Goal: Information Seeking & Learning: Learn about a topic

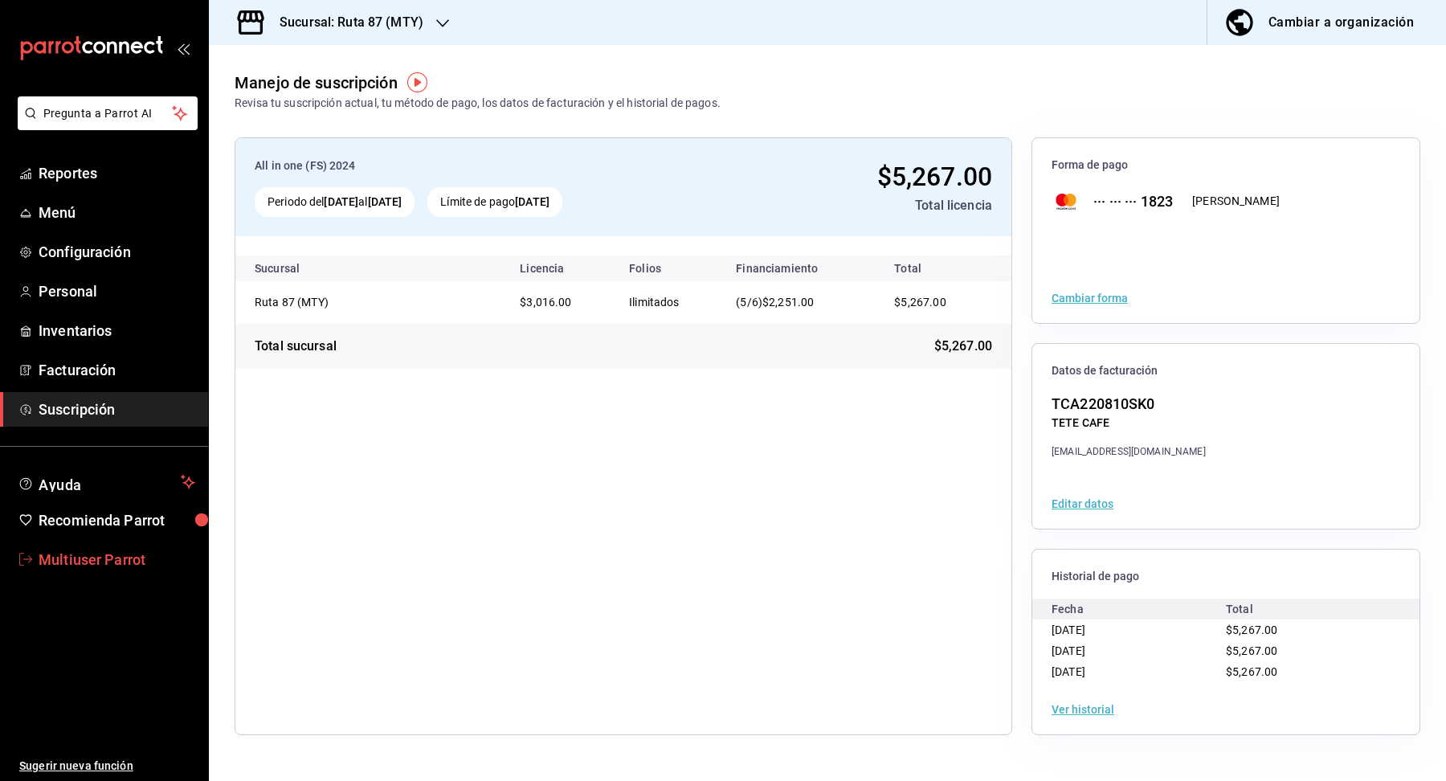
click at [130, 558] on span "Multiuser Parrot" at bounding box center [117, 560] width 157 height 22
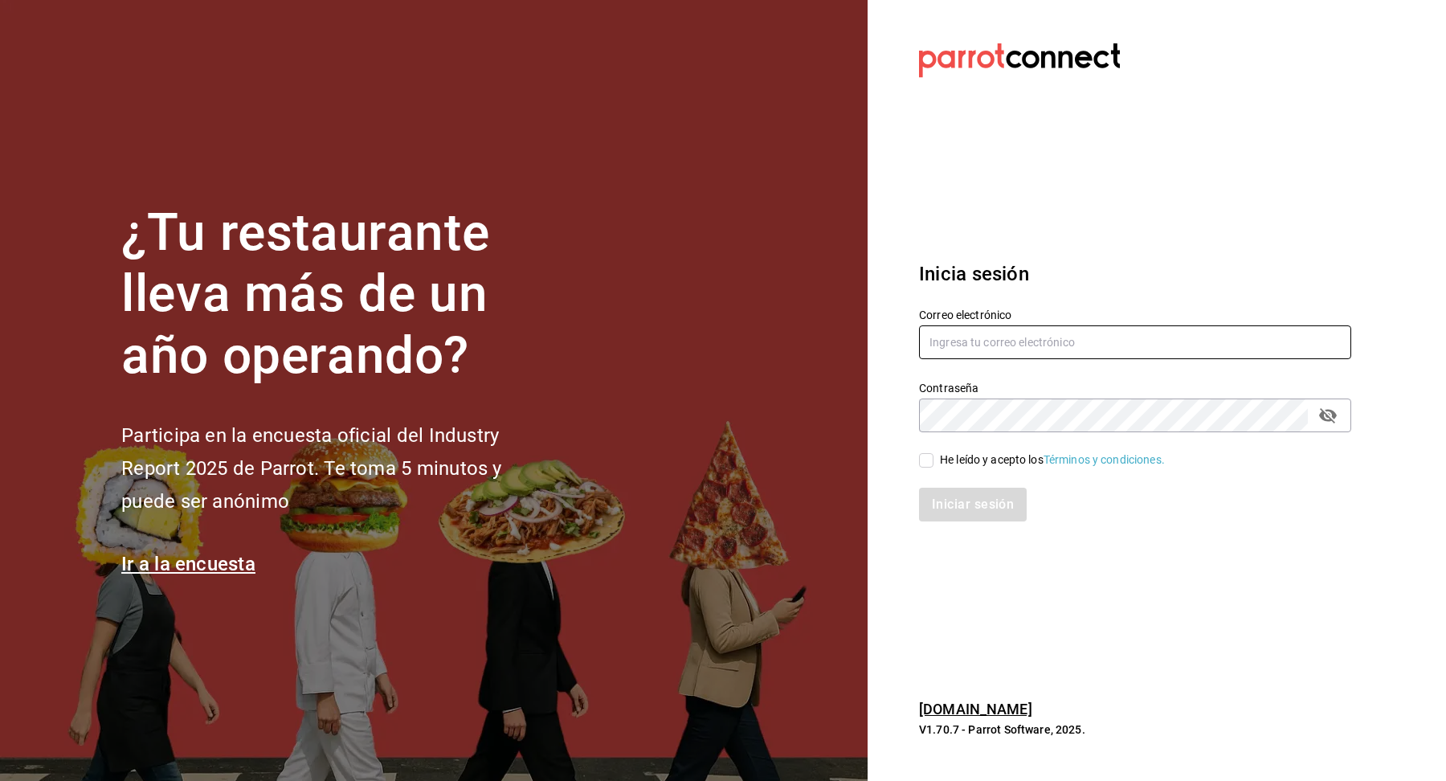
click at [1006, 345] on input "text" at bounding box center [1135, 342] width 432 height 34
paste input "[EMAIL_ADDRESS][DOMAIN_NAME]"
type input "[EMAIL_ADDRESS][DOMAIN_NAME]"
click at [942, 458] on div "He leído y acepto los Términos y condiciones." at bounding box center [1052, 459] width 225 height 17
click at [934, 458] on input "He leído y acepto los Términos y condiciones." at bounding box center [926, 460] width 14 height 14
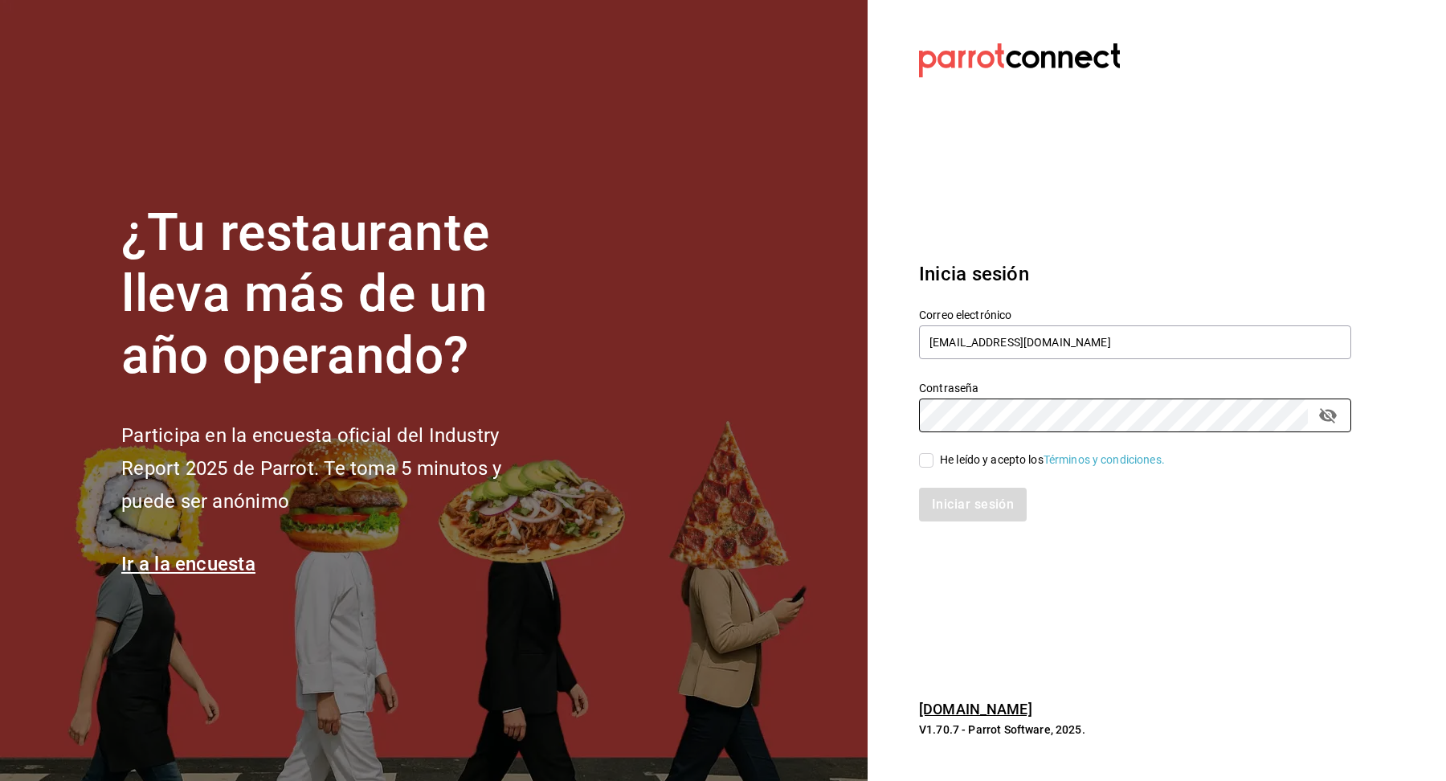
checkbox input "true"
click at [942, 515] on button "Iniciar sesión" at bounding box center [973, 505] width 109 height 34
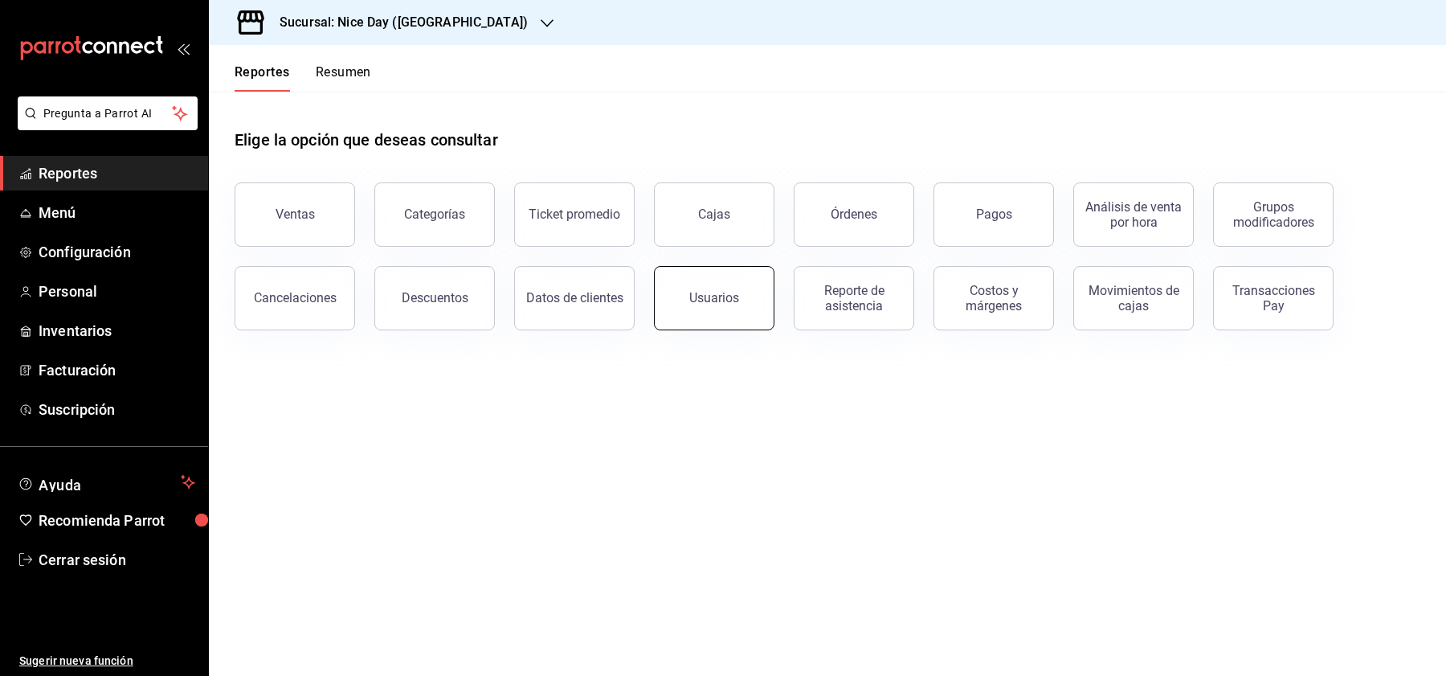
click at [716, 313] on button "Usuarios" at bounding box center [714, 298] width 121 height 64
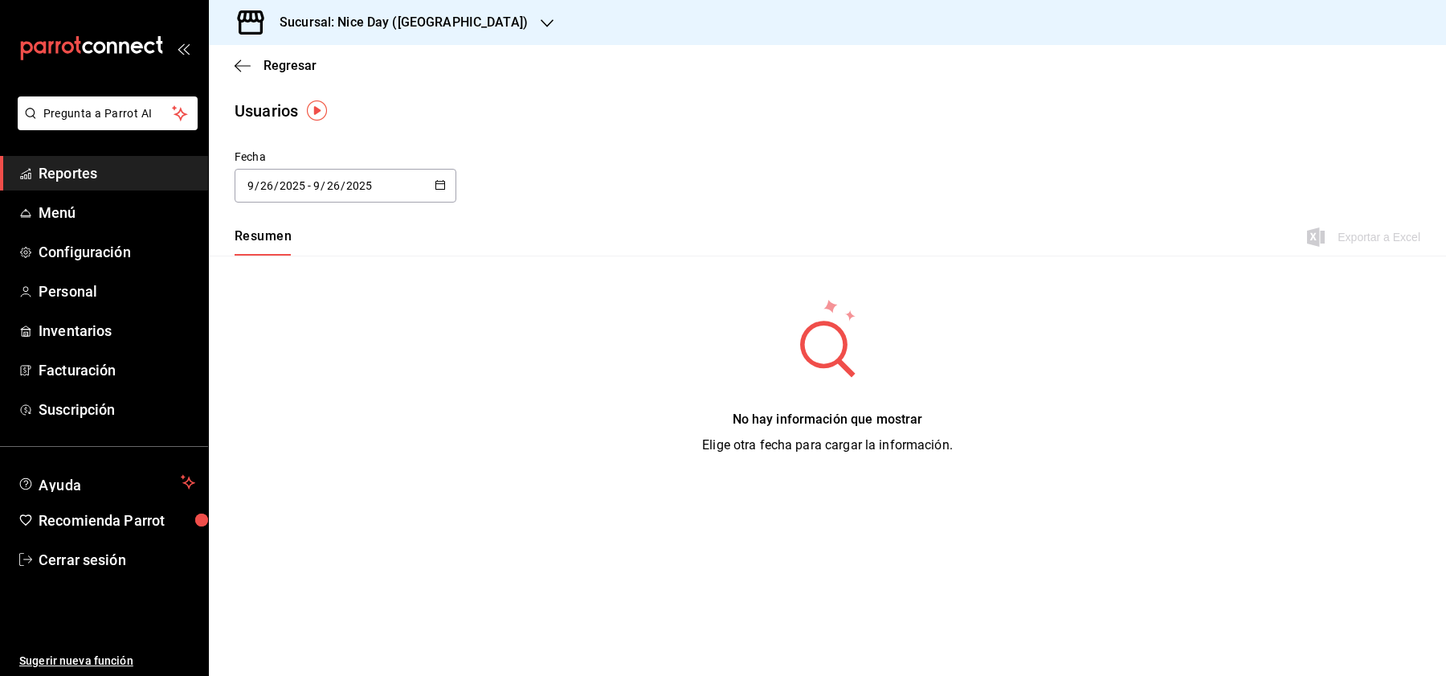
click at [446, 182] on icon "button" at bounding box center [440, 184] width 11 height 11
click at [314, 317] on li "Semana actual" at bounding box center [311, 309] width 152 height 36
type input "2025-09-21"
type input "21"
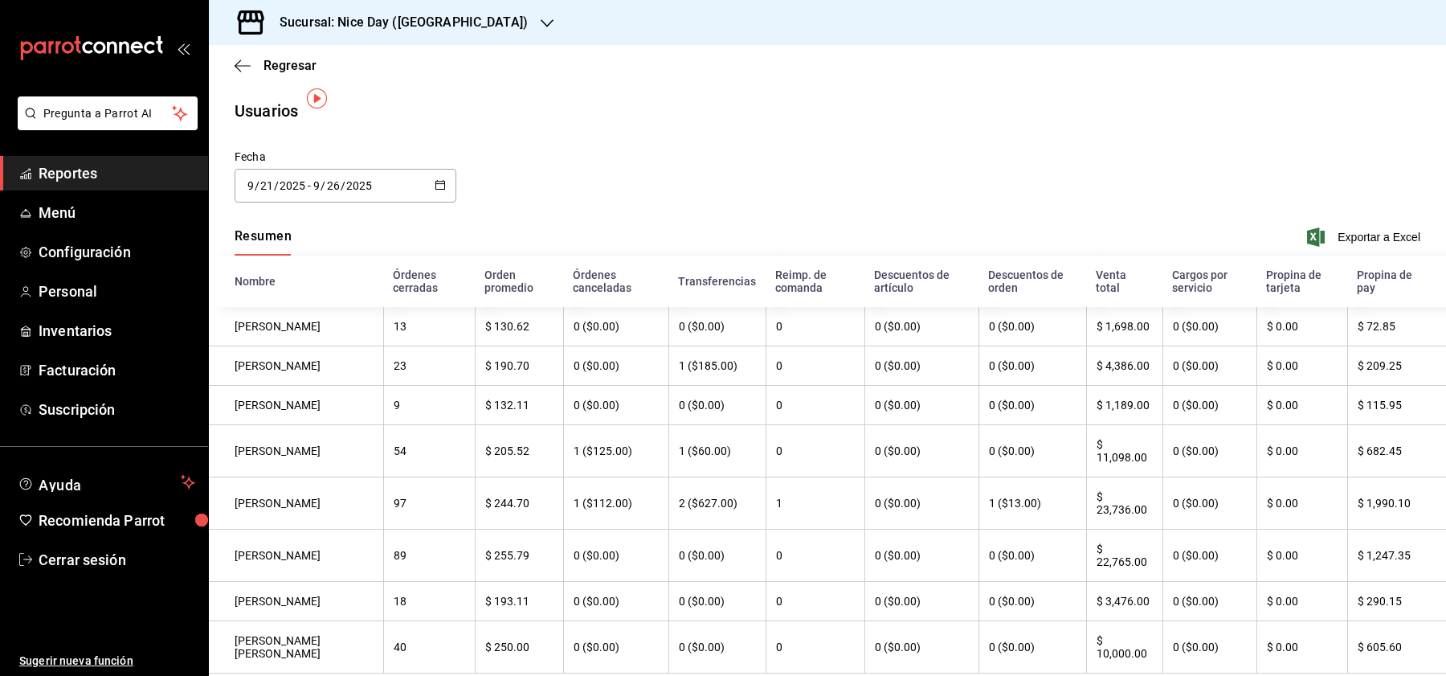
scroll to position [48, 0]
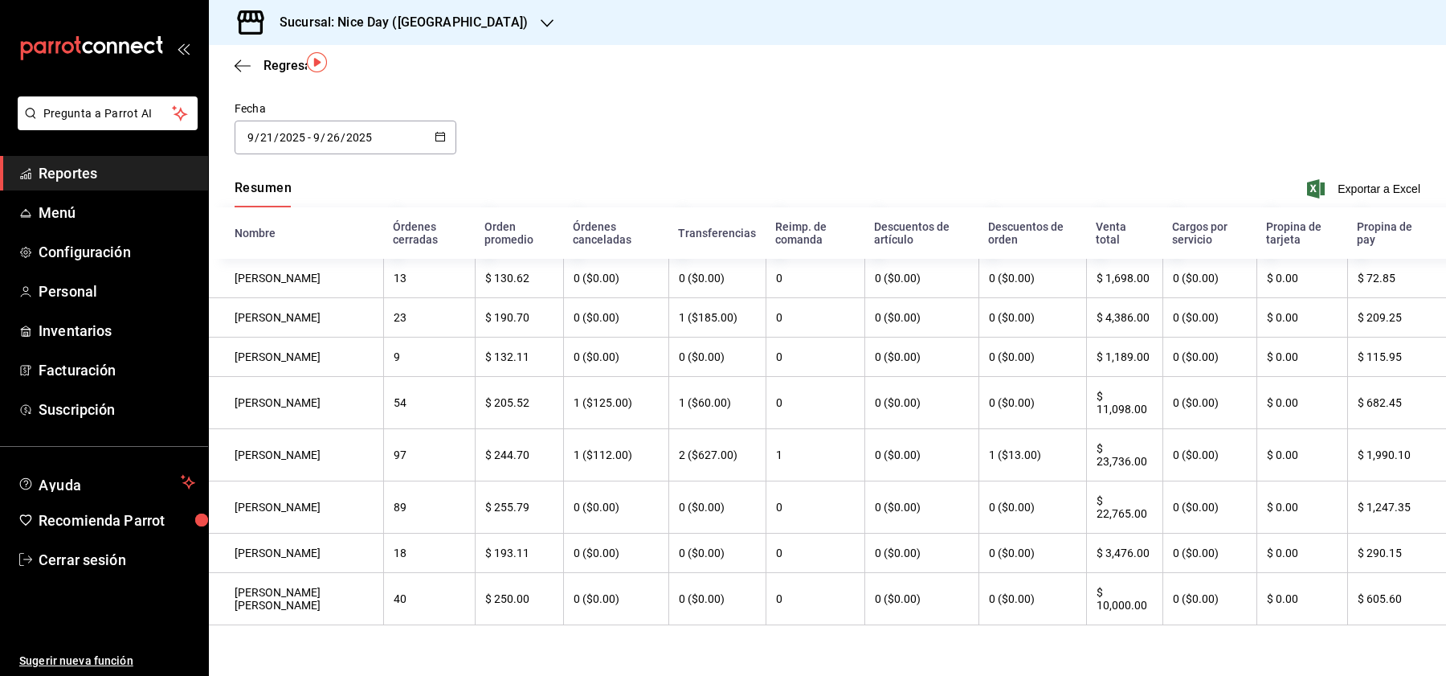
click at [439, 140] on icon "button" at bounding box center [440, 136] width 11 height 11
click at [283, 292] on li "Mes actual" at bounding box center [311, 297] width 152 height 36
type input "2025-09-01"
type input "1"
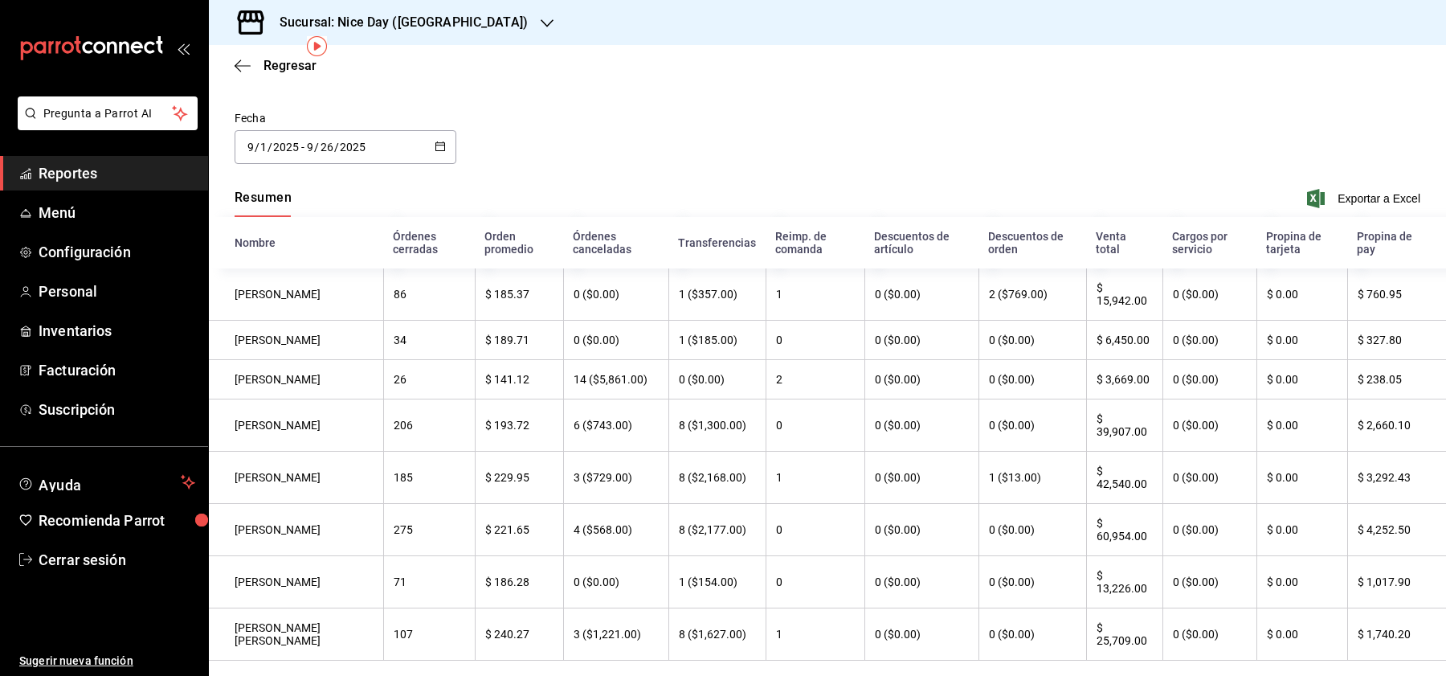
scroll to position [75, 0]
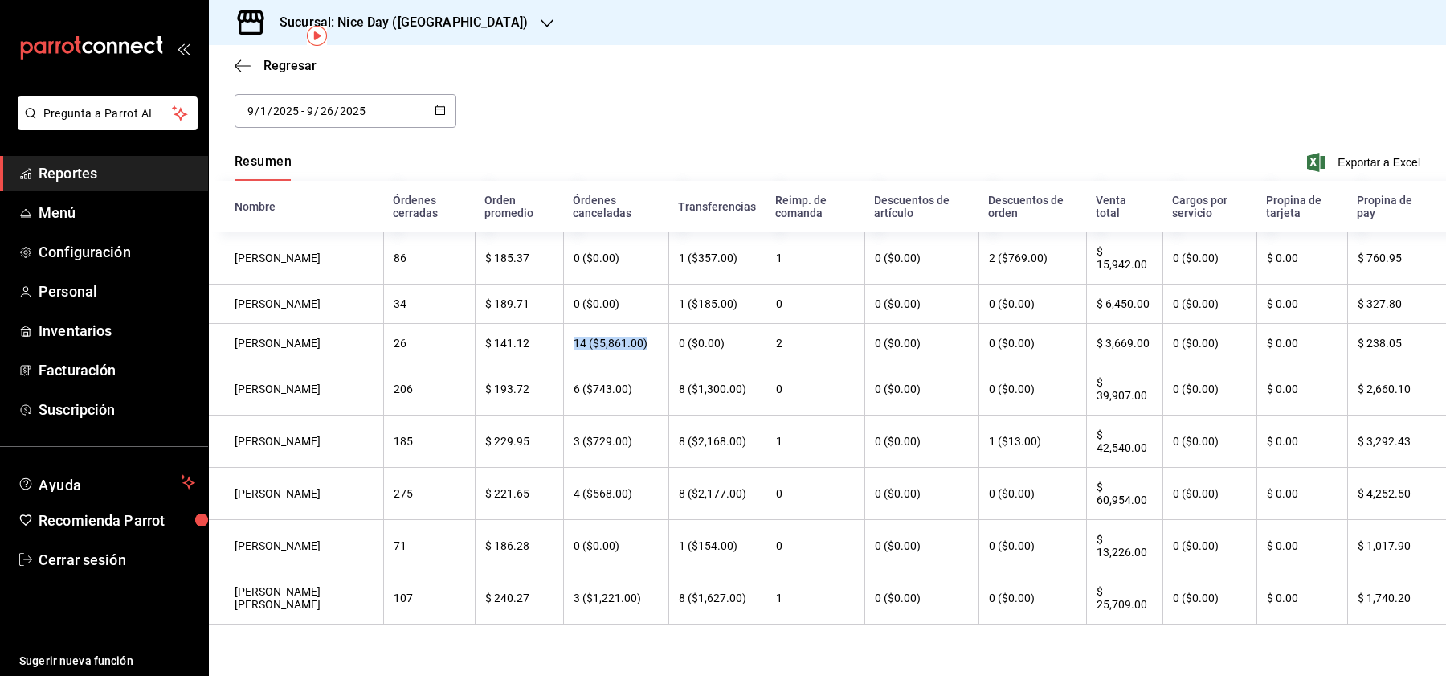
drag, startPoint x: 620, startPoint y: 348, endPoint x: 515, endPoint y: 347, distance: 105.2
click at [515, 347] on tr "Victor Granados 26 $ 141.12 14 ($5,861.00) 0 ($0.00) 2 0 ($0.00) 0 ($0.00) $ 3,…" at bounding box center [827, 343] width 1237 height 39
drag, startPoint x: 609, startPoint y: 493, endPoint x: 510, endPoint y: 490, distance: 98.9
click at [510, 490] on tr "Karla Bravo 275 $ 221.65 4 ($568.00) 8 ($2,177.00) 0 0 ($0.00) 0 ($0.00) $ 60,9…" at bounding box center [827, 494] width 1237 height 52
drag, startPoint x: 612, startPoint y: 441, endPoint x: 525, endPoint y: 443, distance: 86.8
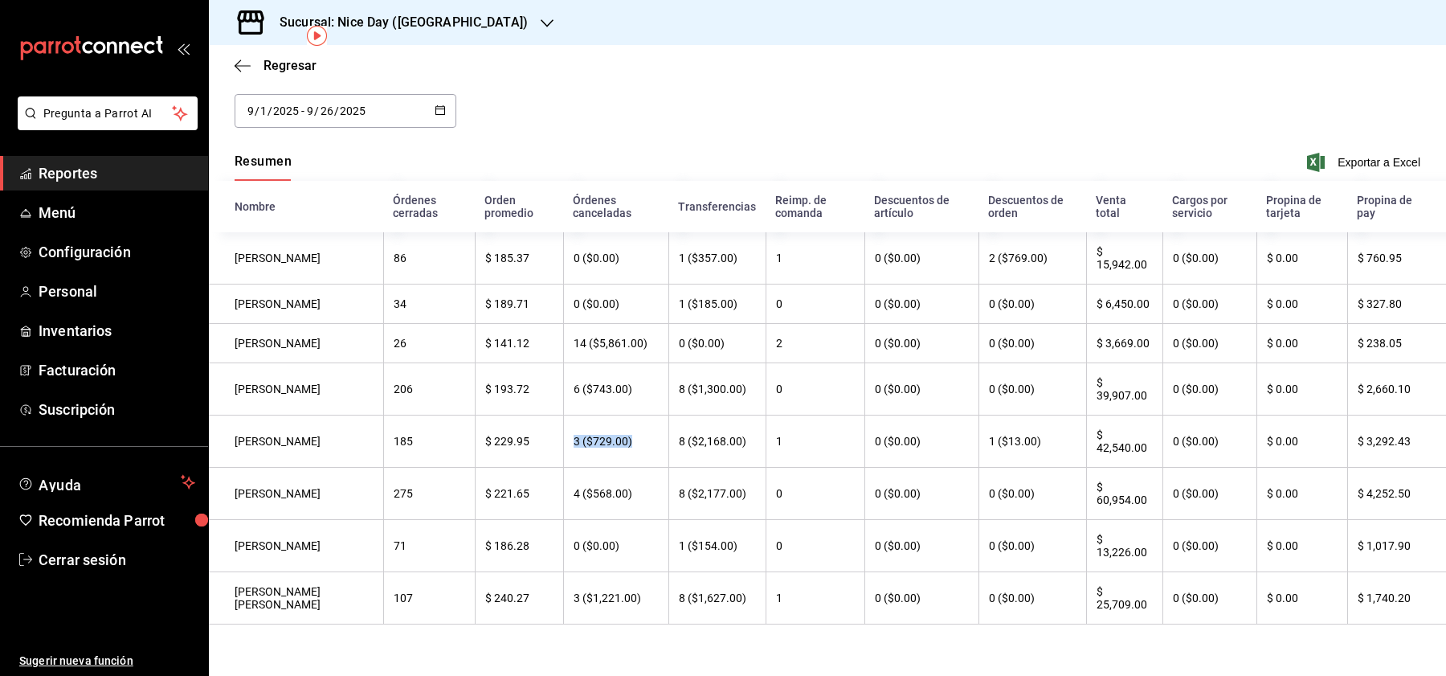
click at [525, 443] on tr "Fernanda García 185 $ 229.95 3 ($729.00) 8 ($2,168.00) 1 0 ($0.00) 1 ($13.00) $…" at bounding box center [827, 441] width 1237 height 52
drag, startPoint x: 632, startPoint y: 341, endPoint x: 541, endPoint y: 349, distance: 91.9
click at [563, 349] on th "14 ($5,861.00)" at bounding box center [615, 343] width 105 height 39
click at [69, 300] on span "Personal" at bounding box center [117, 291] width 157 height 22
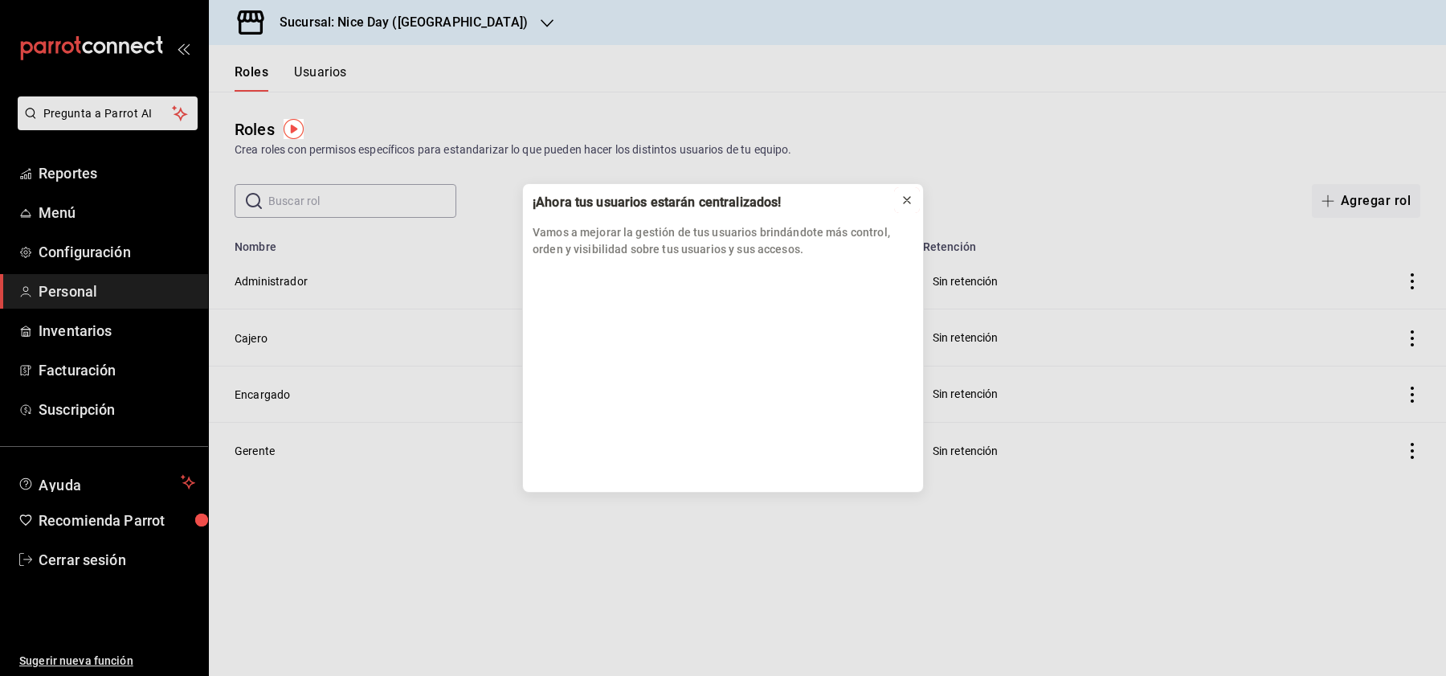
click at [910, 202] on icon at bounding box center [907, 200] width 13 height 13
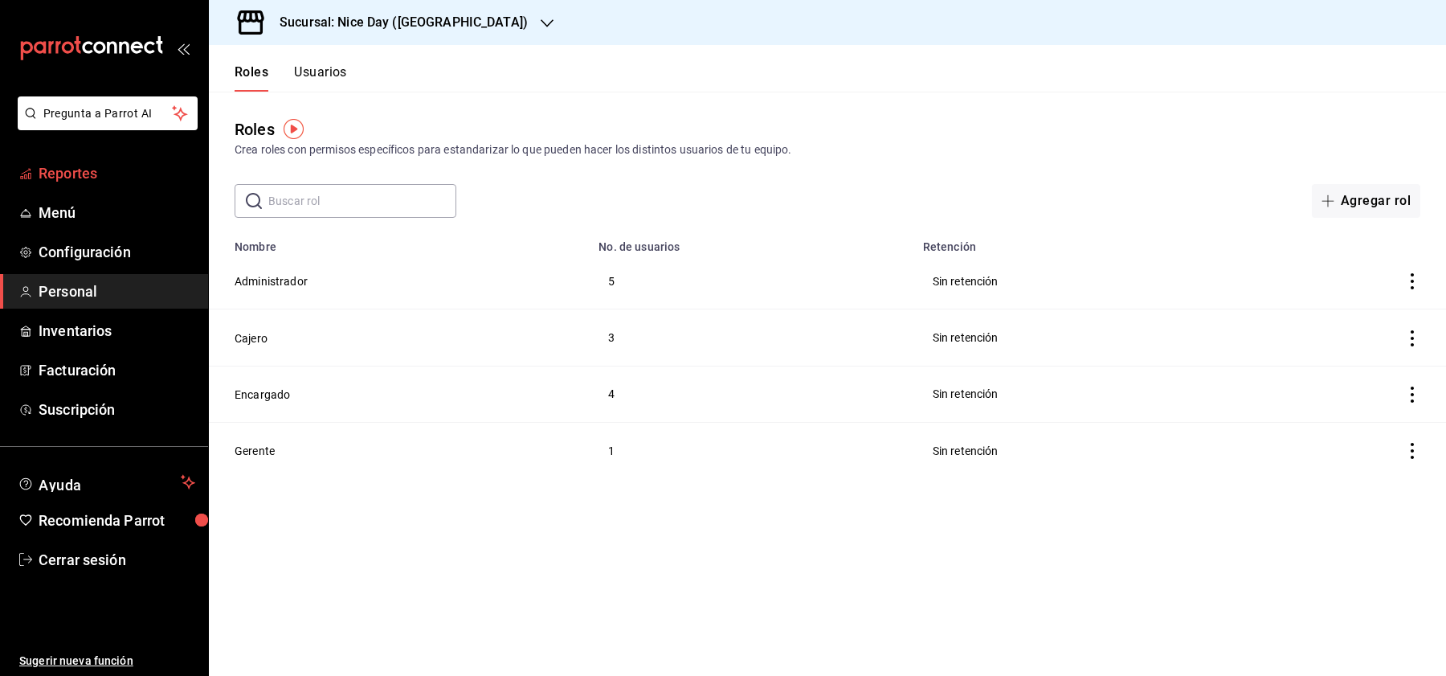
click at [55, 180] on span "Reportes" at bounding box center [117, 173] width 157 height 22
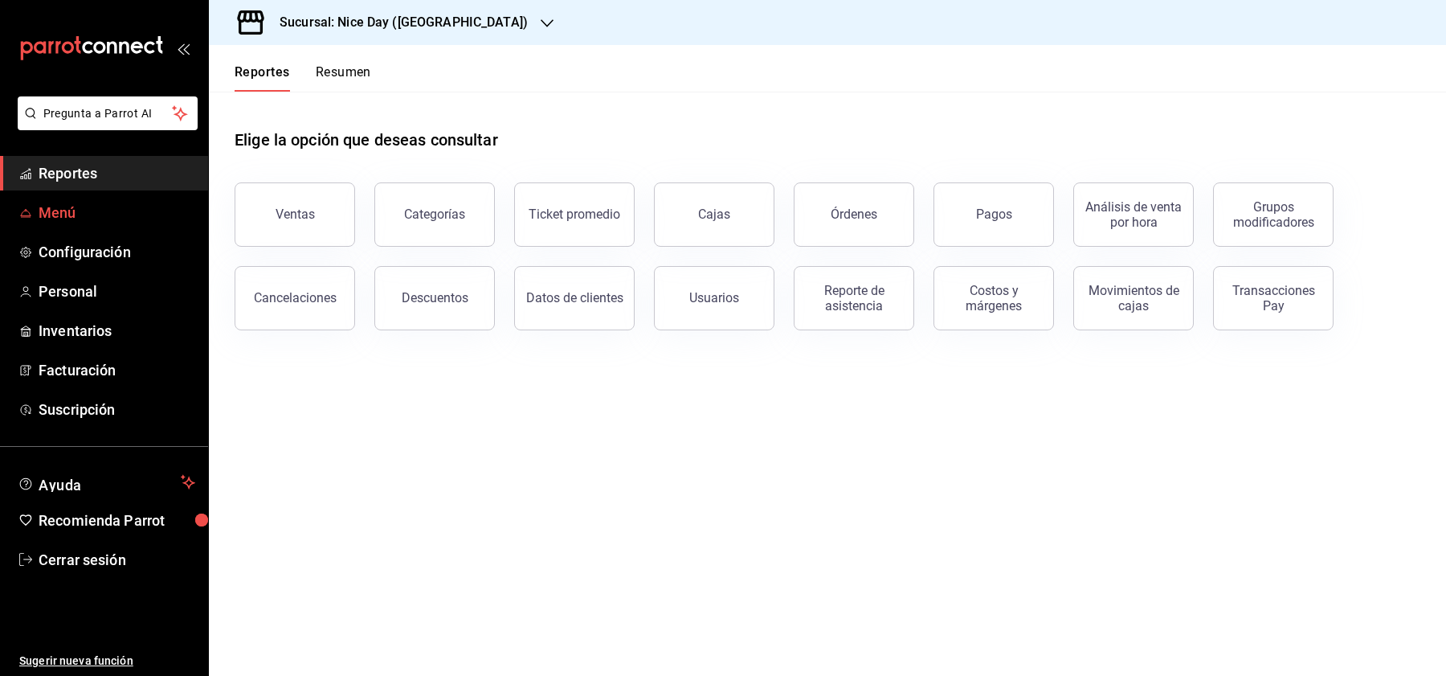
click at [43, 209] on span "Menú" at bounding box center [117, 213] width 157 height 22
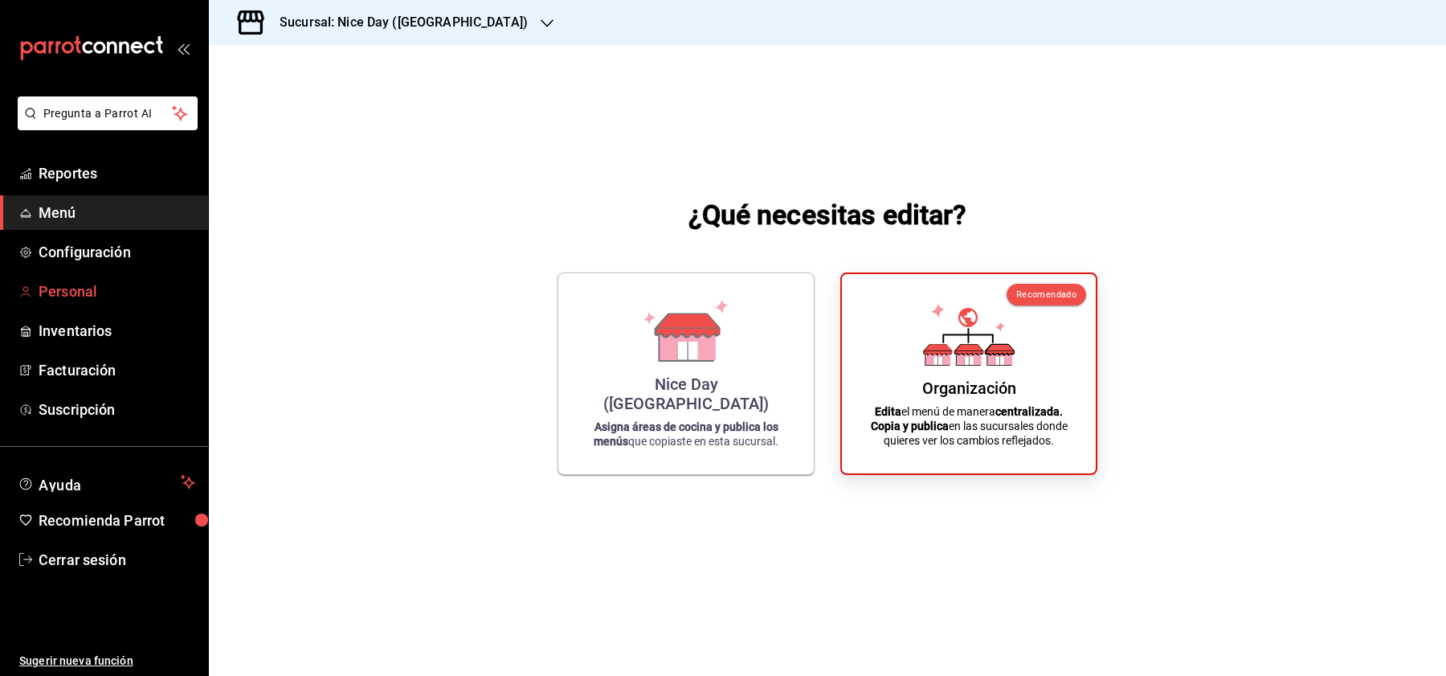
click at [72, 281] on span "Personal" at bounding box center [117, 291] width 157 height 22
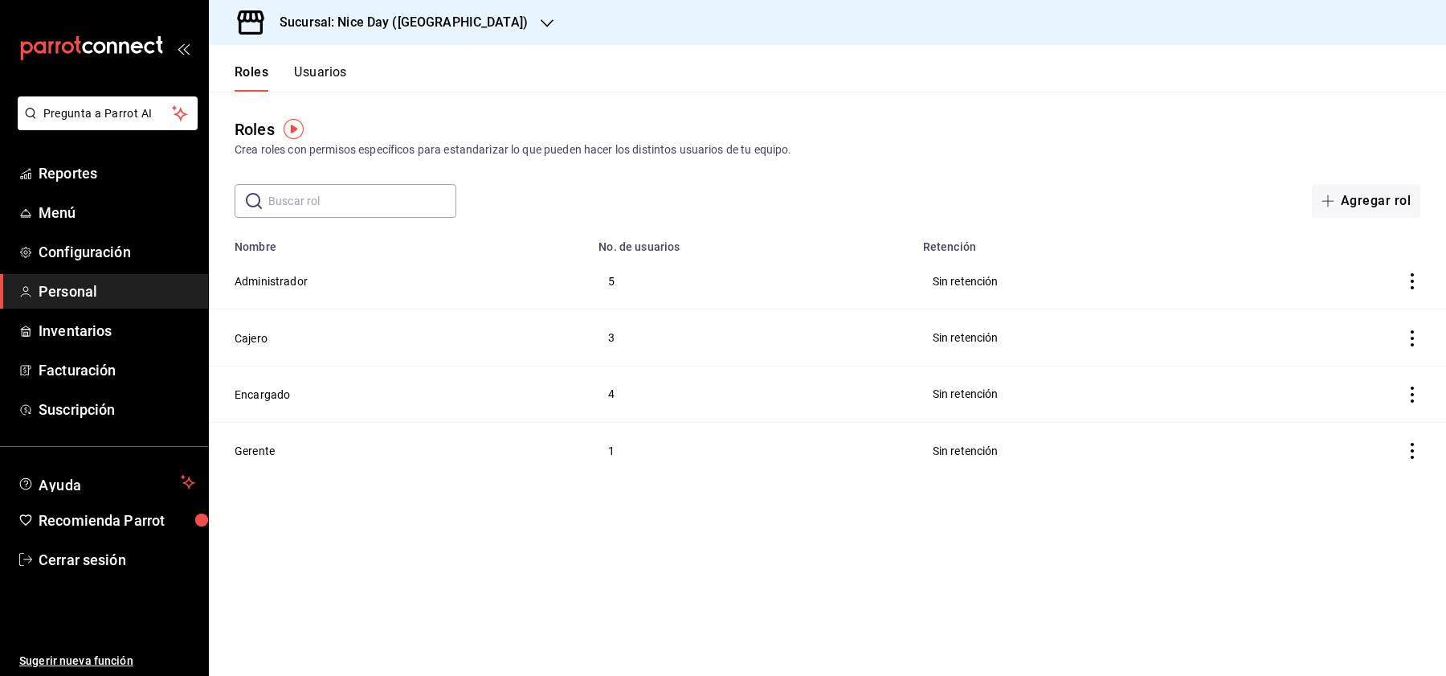
click at [254, 349] on td "Cajero" at bounding box center [399, 337] width 380 height 56
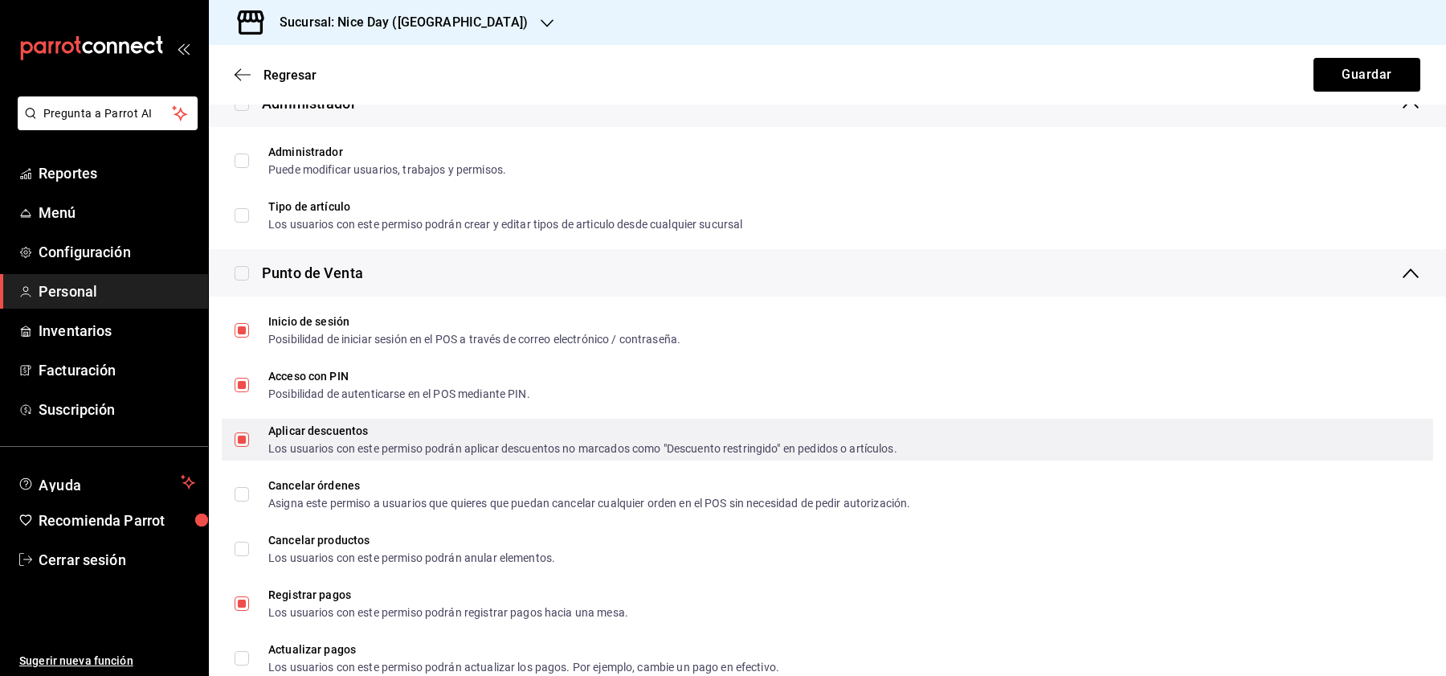
scroll to position [633, 0]
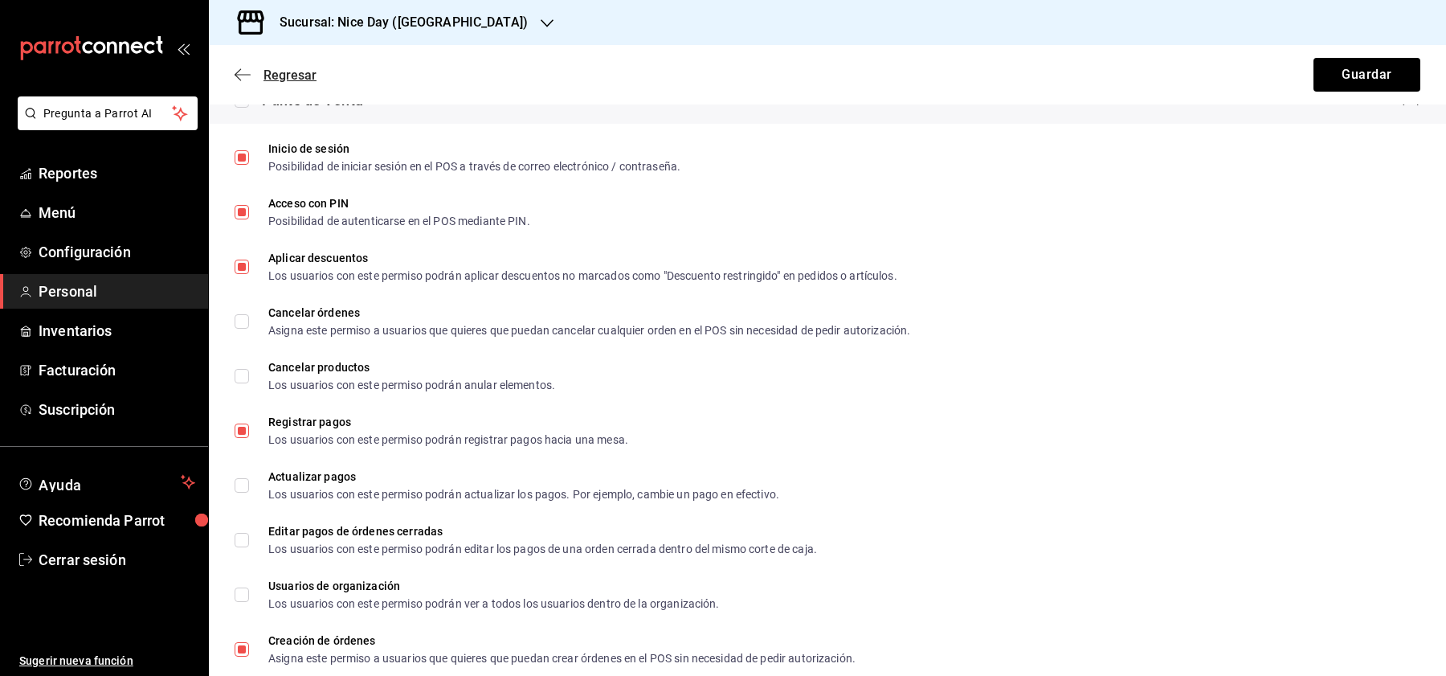
click at [251, 74] on span "Regresar" at bounding box center [276, 74] width 82 height 15
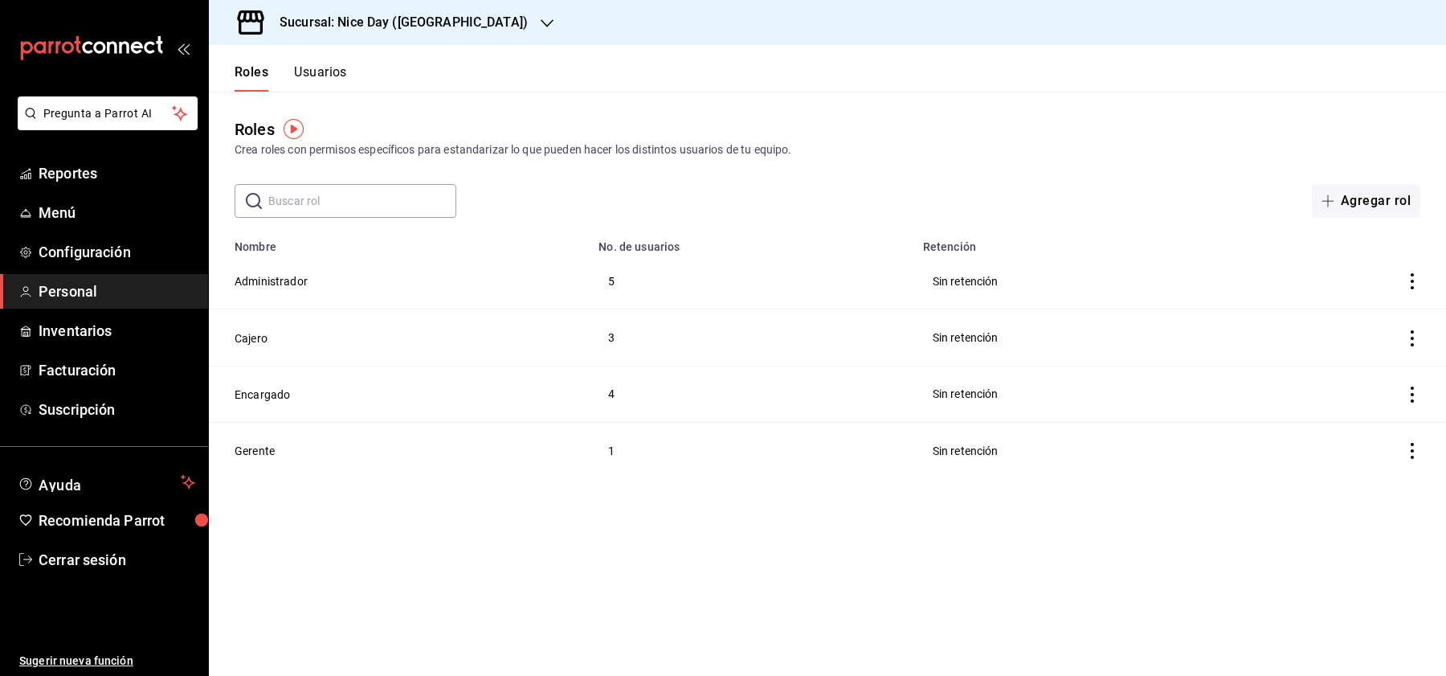
click at [344, 76] on button "Usuarios" at bounding box center [320, 77] width 53 height 27
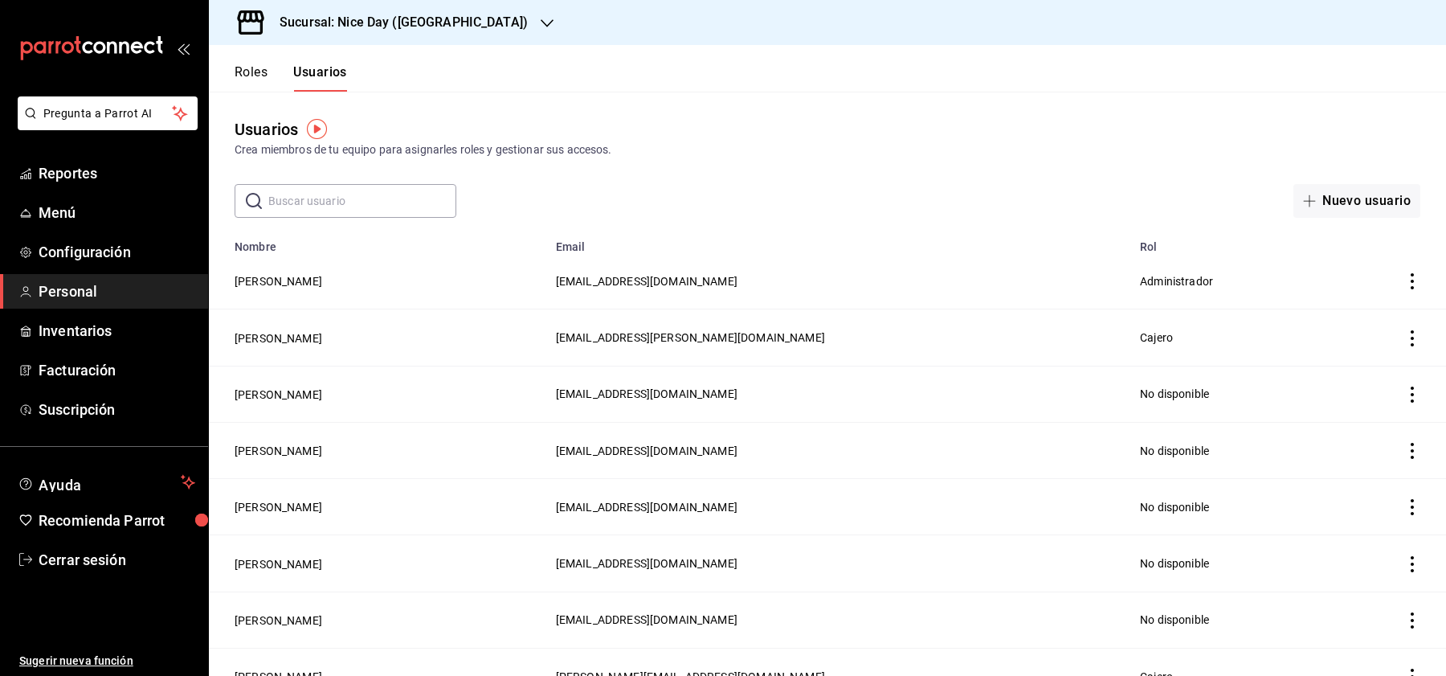
click at [346, 198] on input "text" at bounding box center [362, 201] width 188 height 32
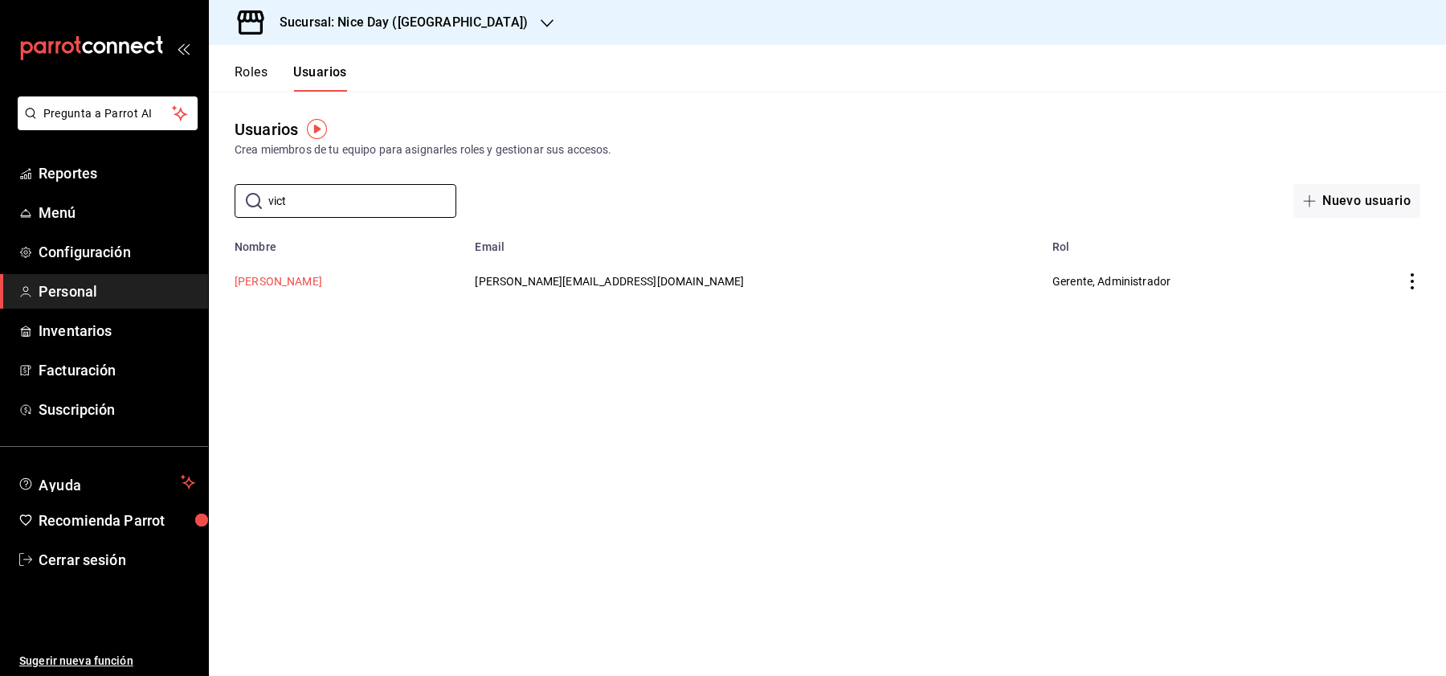
type input "vict"
click at [273, 278] on button "Victor Granados" at bounding box center [279, 281] width 88 height 16
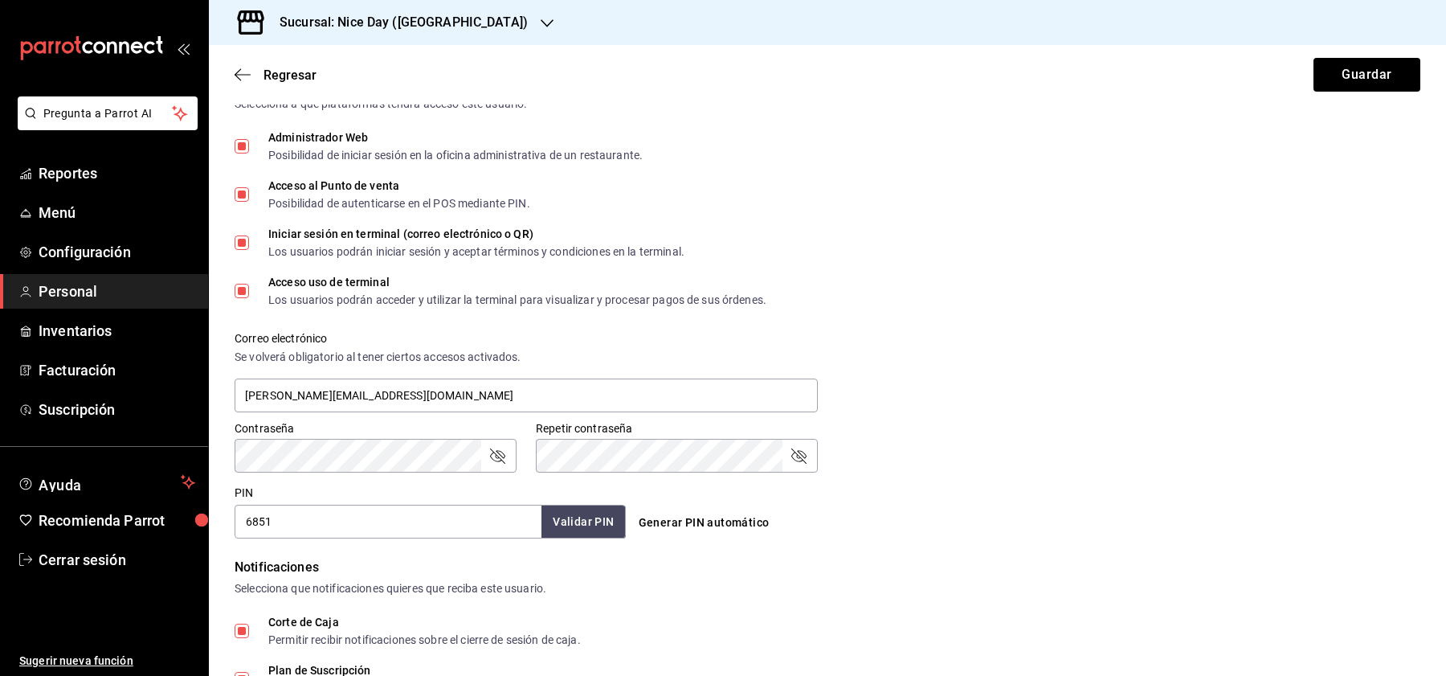
scroll to position [737, 0]
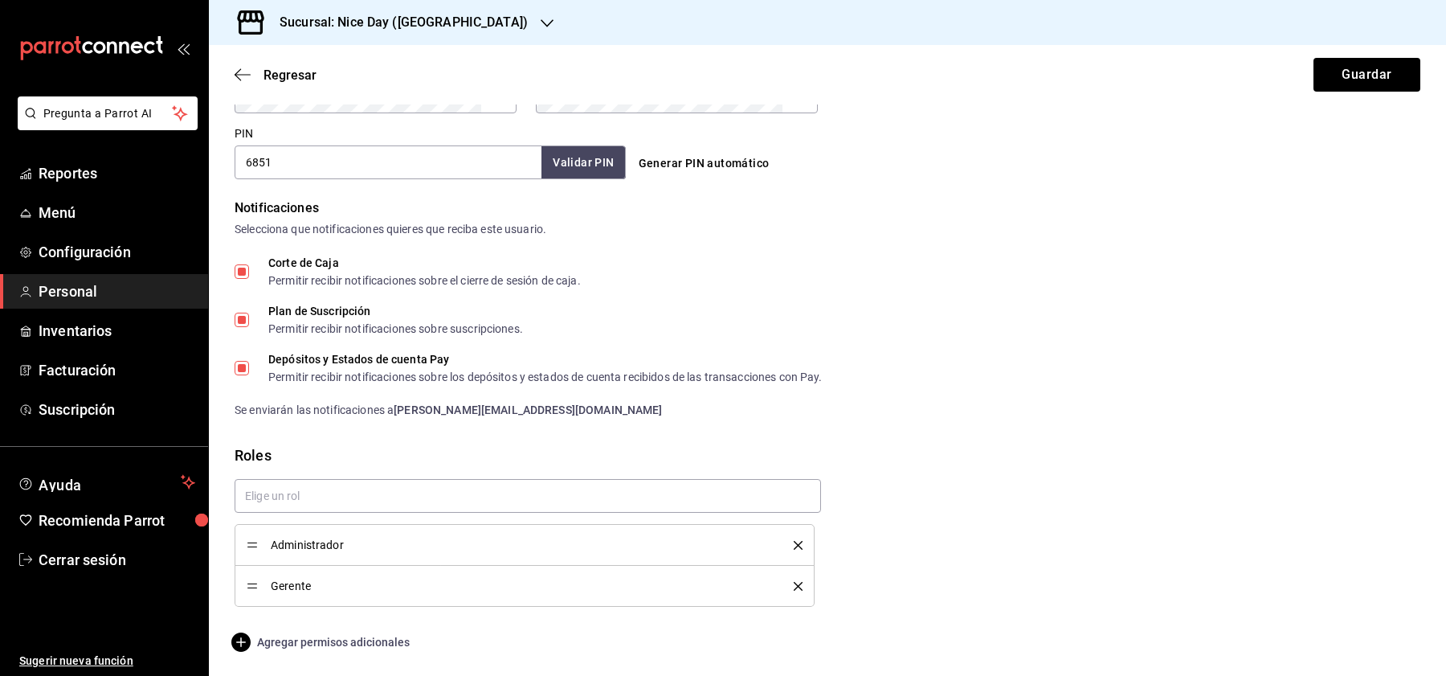
click at [357, 643] on span "Agregar permisos adicionales" at bounding box center [322, 641] width 175 height 19
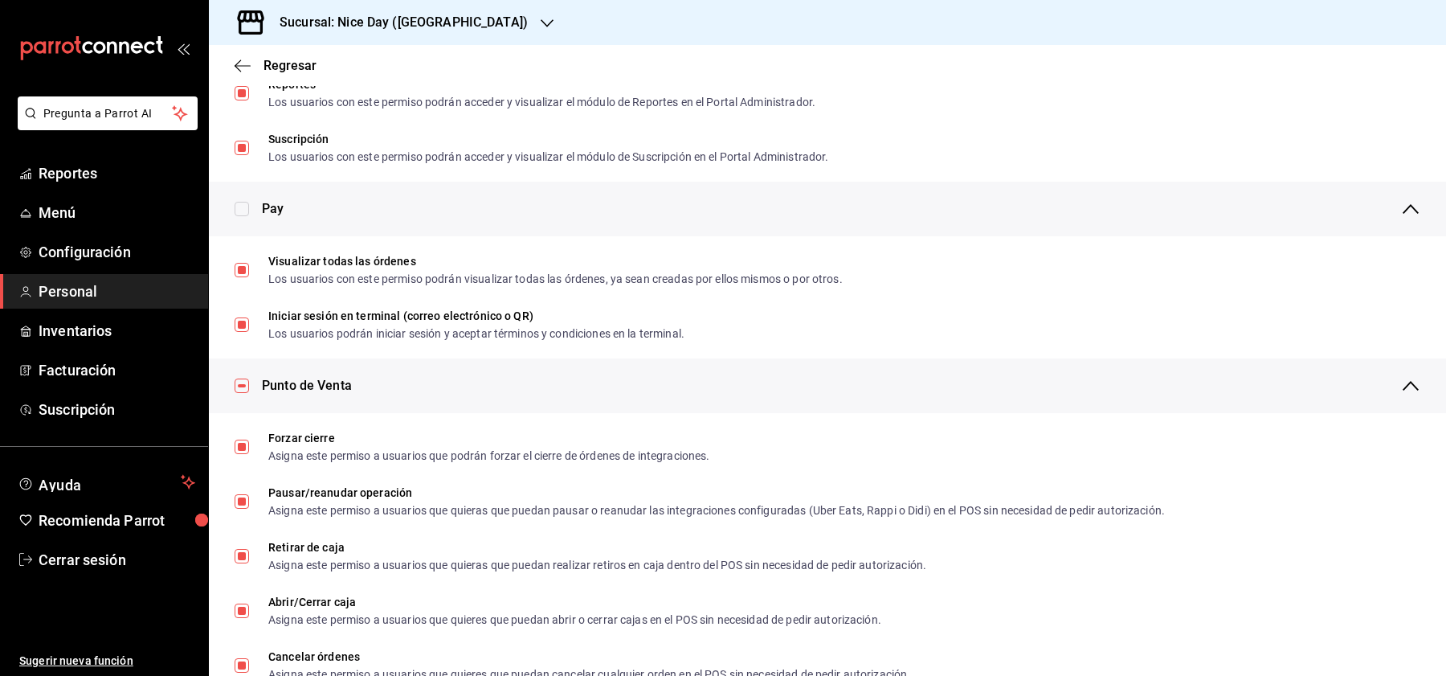
scroll to position [1158, 0]
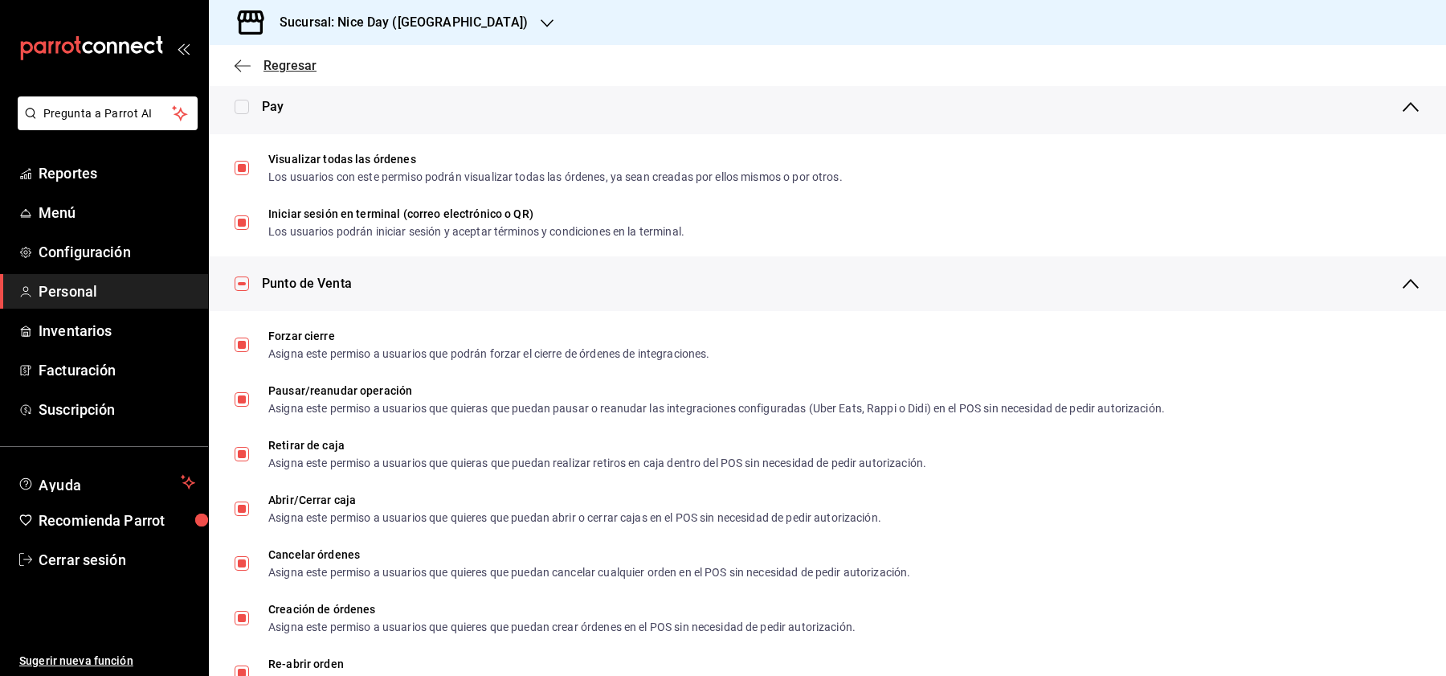
click at [288, 58] on span "Regresar" at bounding box center [290, 65] width 53 height 15
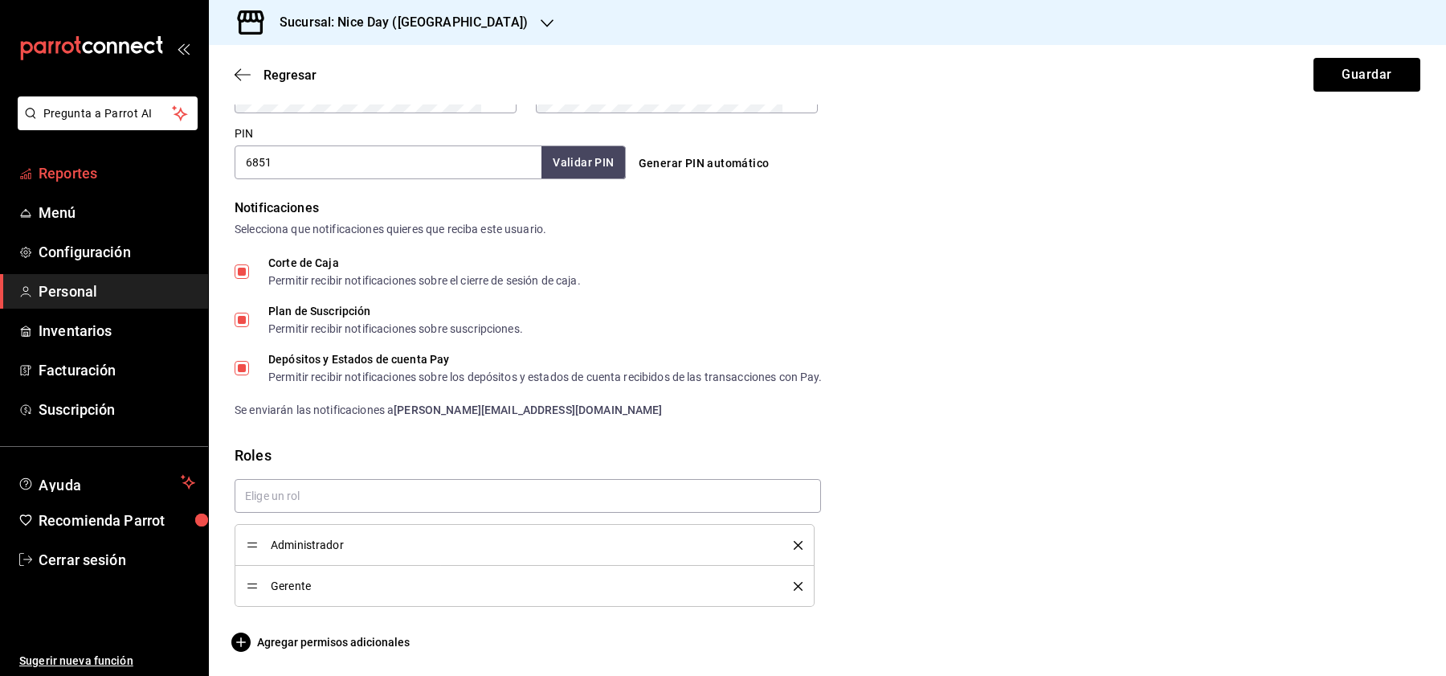
click at [58, 173] on span "Reportes" at bounding box center [117, 173] width 157 height 22
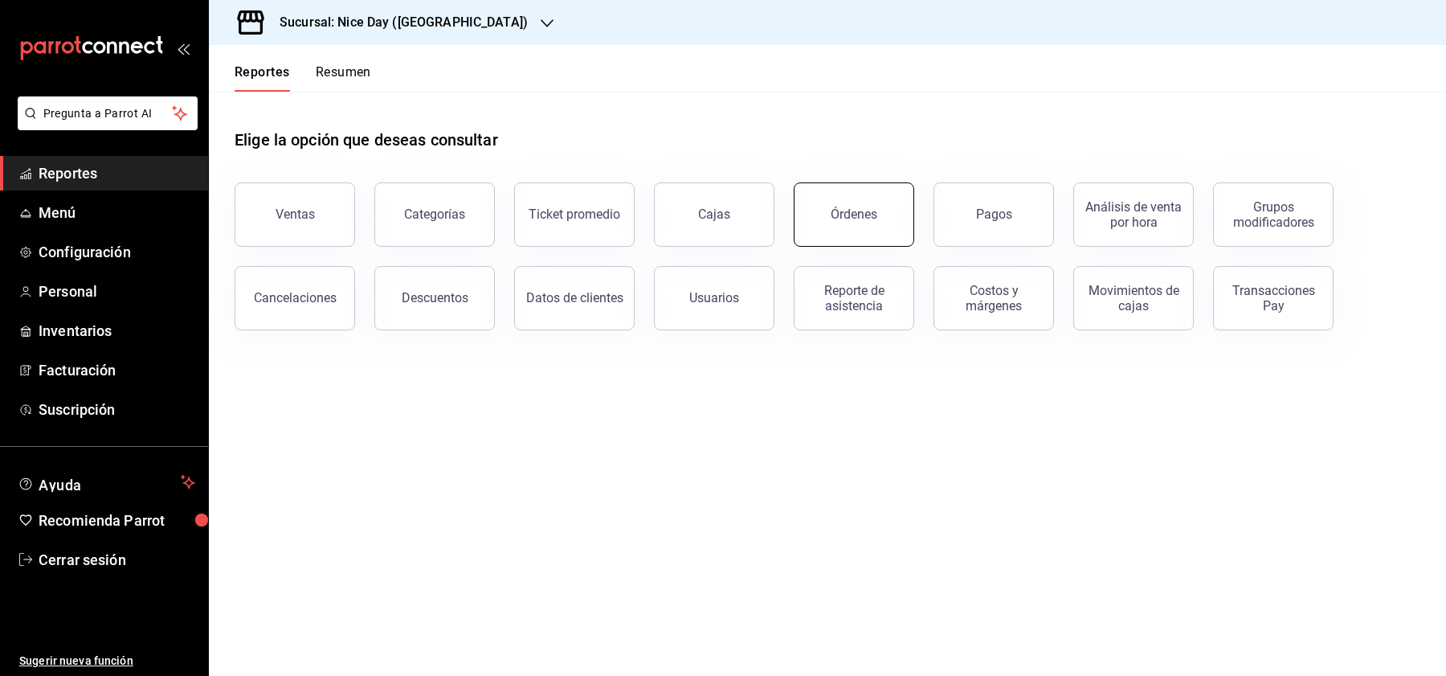
click at [856, 221] on button "Órdenes" at bounding box center [854, 214] width 121 height 64
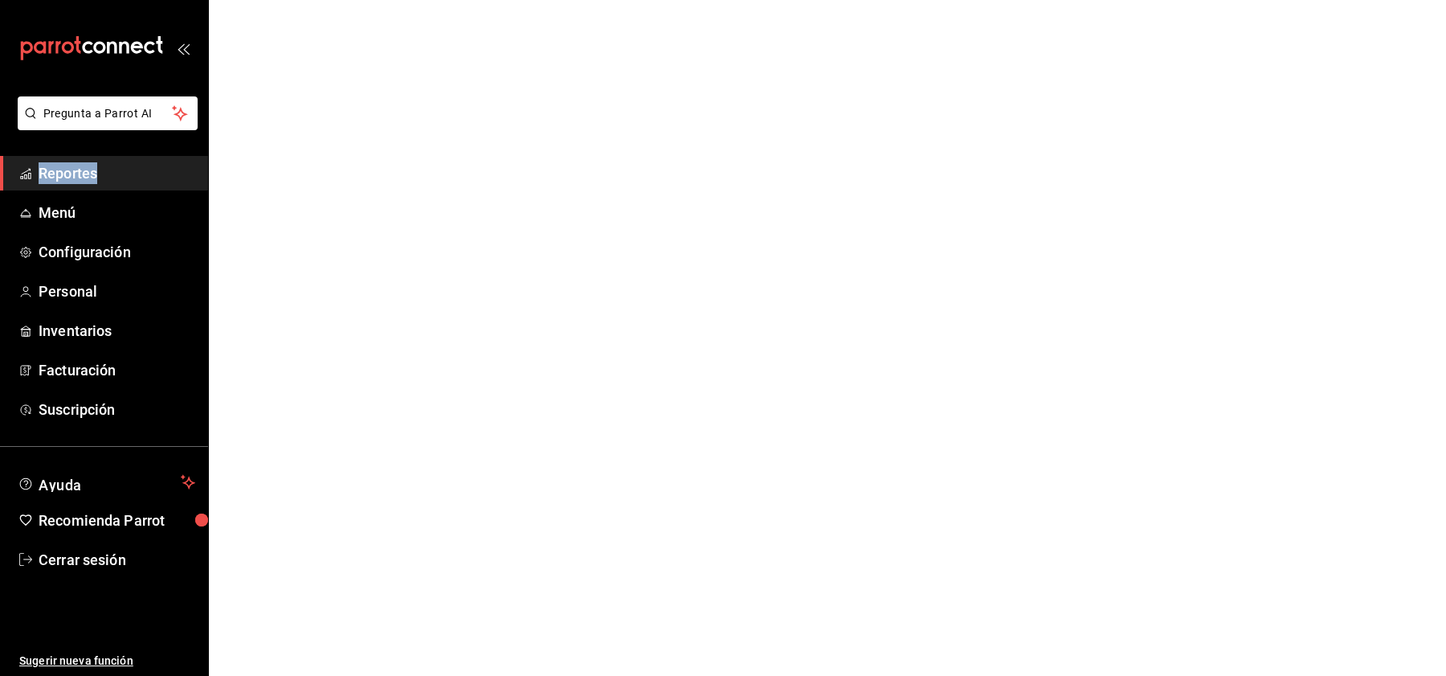
click at [856, 0] on html "Pregunta a Parrot AI Reportes Menú Configuración Personal Inventarios Facturaci…" at bounding box center [723, 0] width 1446 height 0
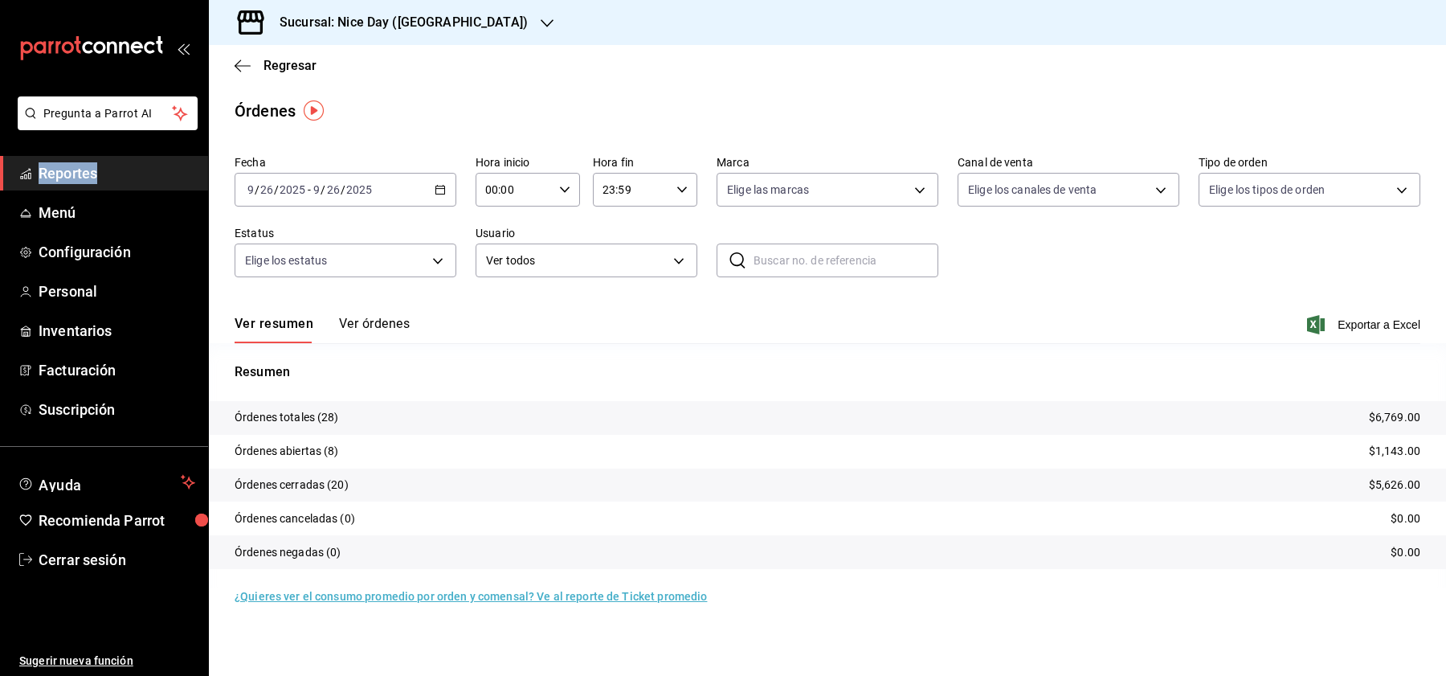
click at [377, 320] on button "Ver órdenes" at bounding box center [374, 329] width 71 height 27
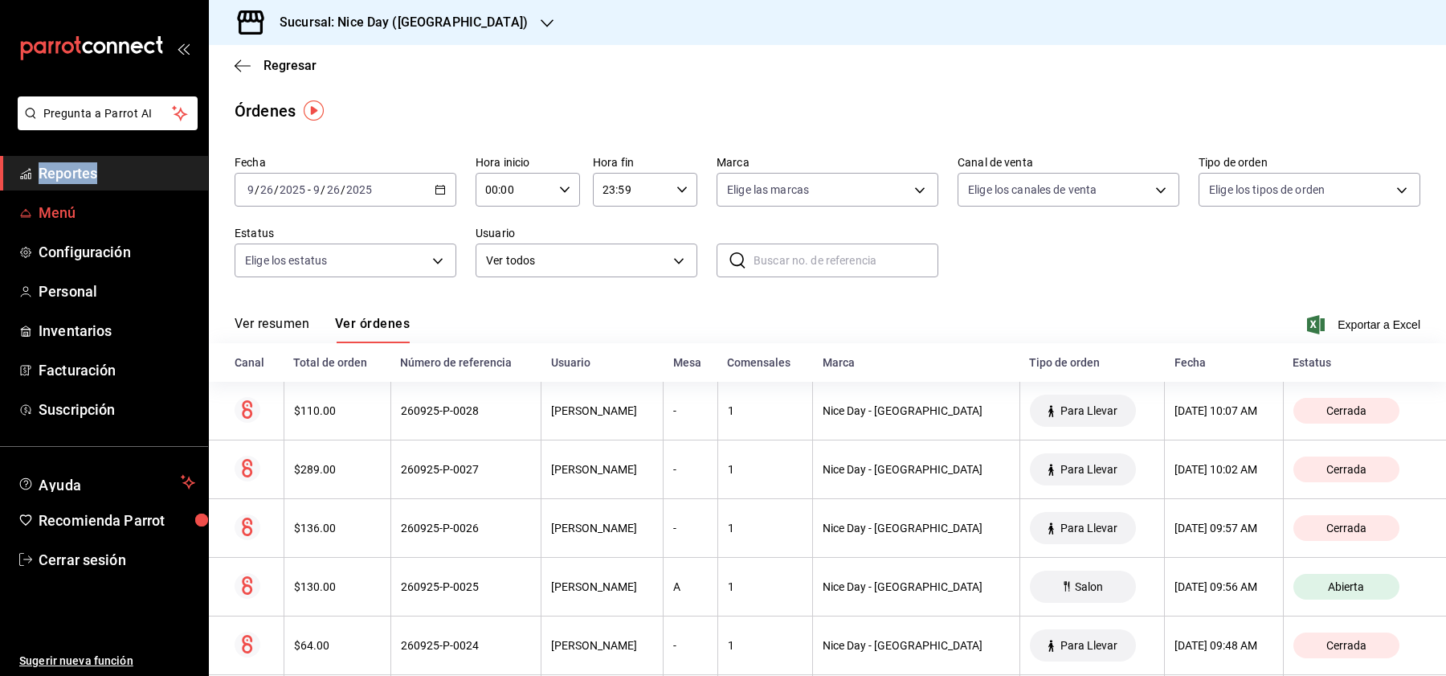
click at [51, 214] on span "Menú" at bounding box center [117, 213] width 157 height 22
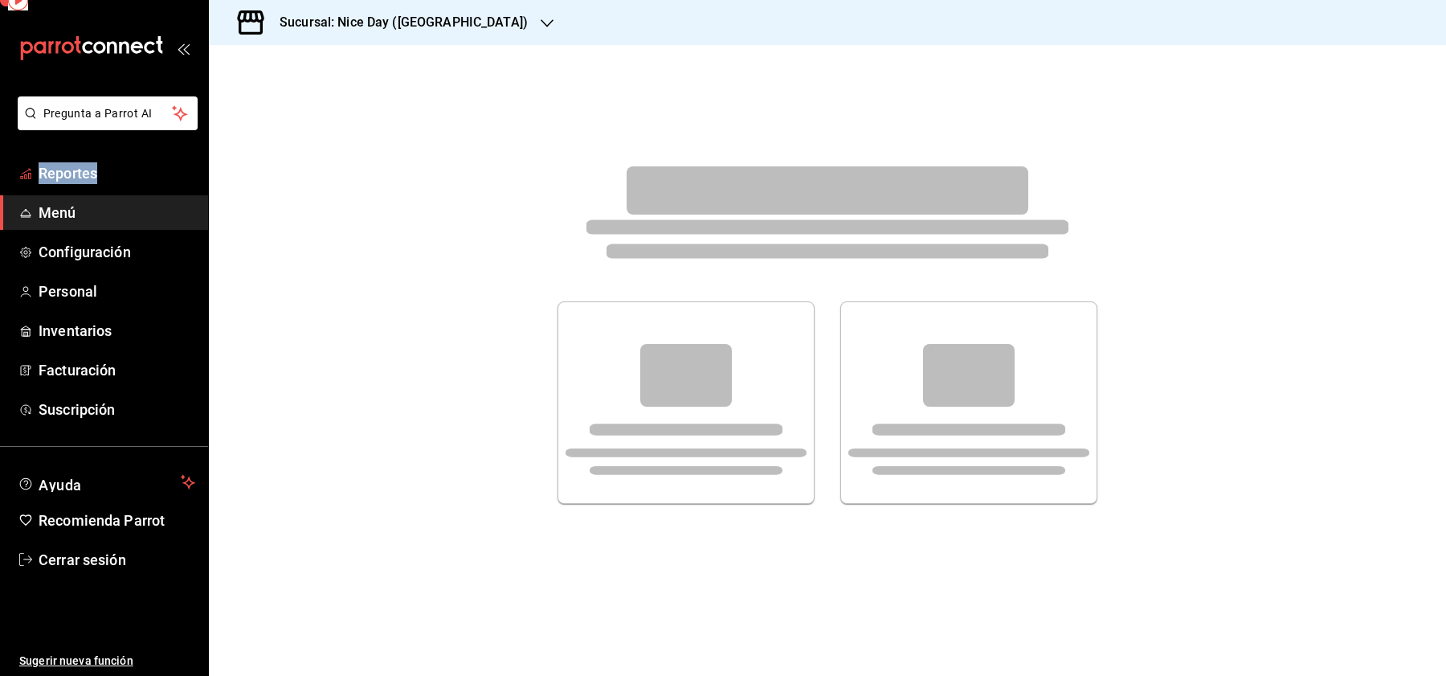
click at [75, 154] on li "Pregunta a Parrot AI" at bounding box center [103, 125] width 195 height 59
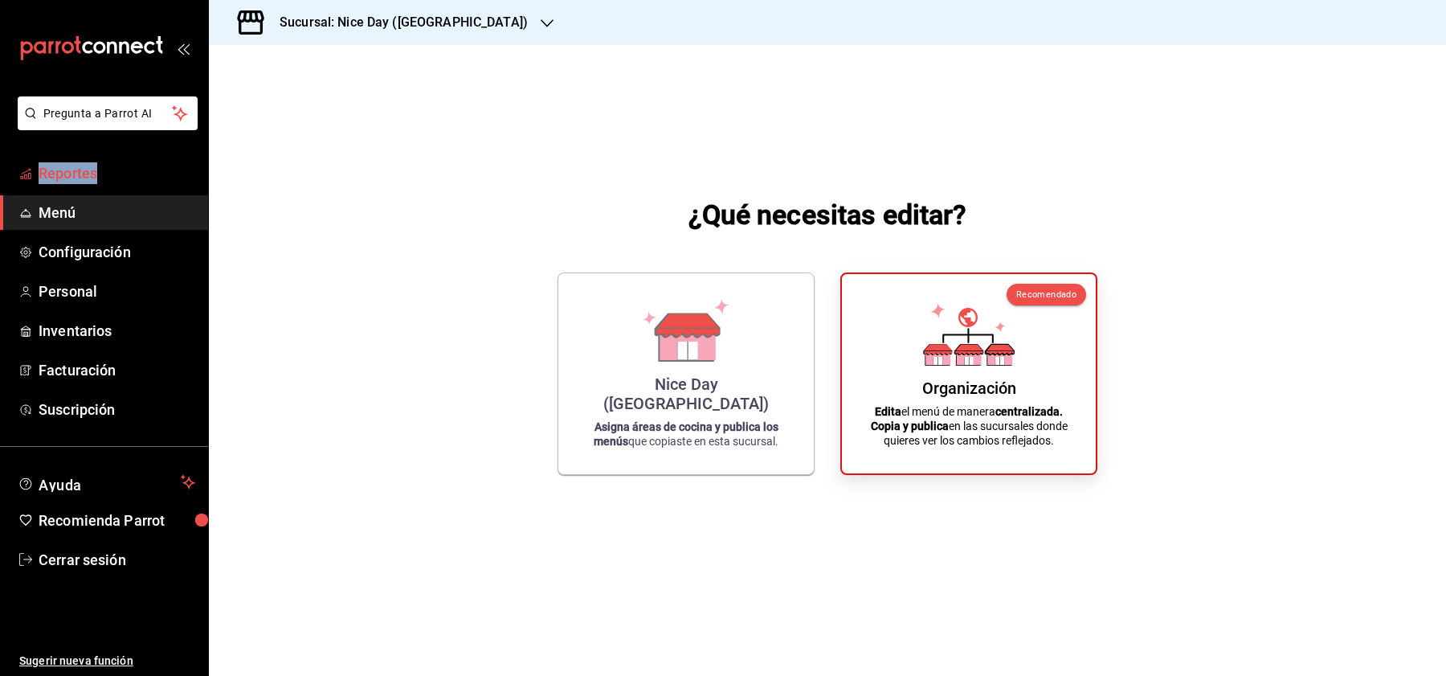
click at [75, 165] on span "Reportes" at bounding box center [117, 173] width 157 height 22
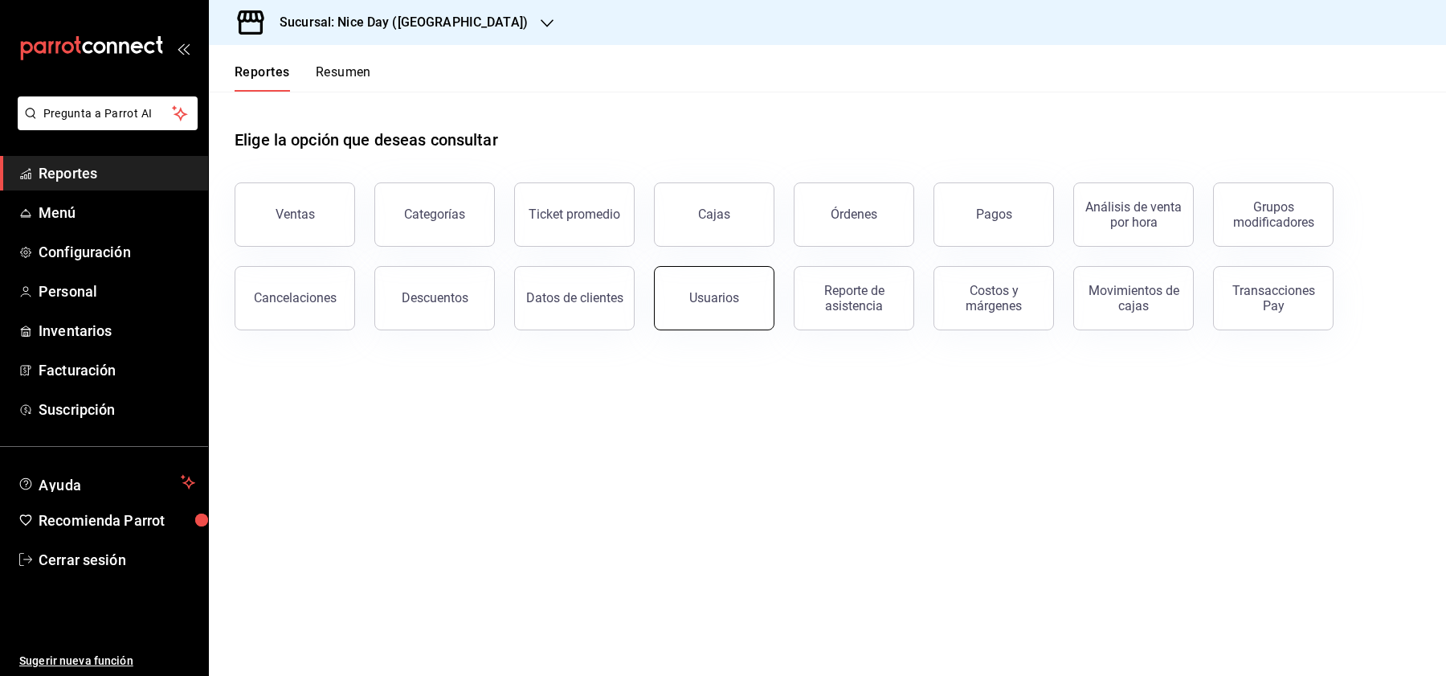
click at [717, 300] on div "Usuarios" at bounding box center [714, 297] width 50 height 15
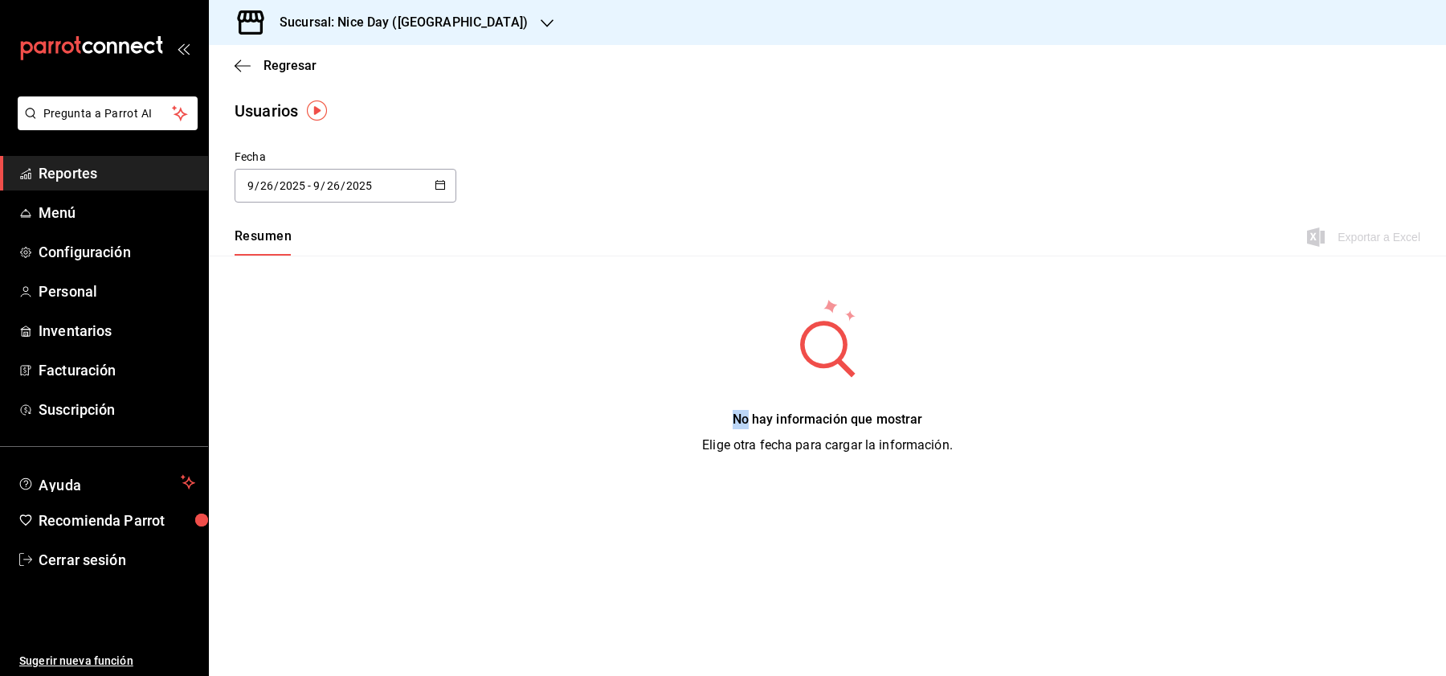
click at [439, 189] on icon "button" at bounding box center [440, 184] width 11 height 11
click at [302, 346] on li "Mes actual" at bounding box center [311, 345] width 152 height 36
type input "2025-09-01"
type input "1"
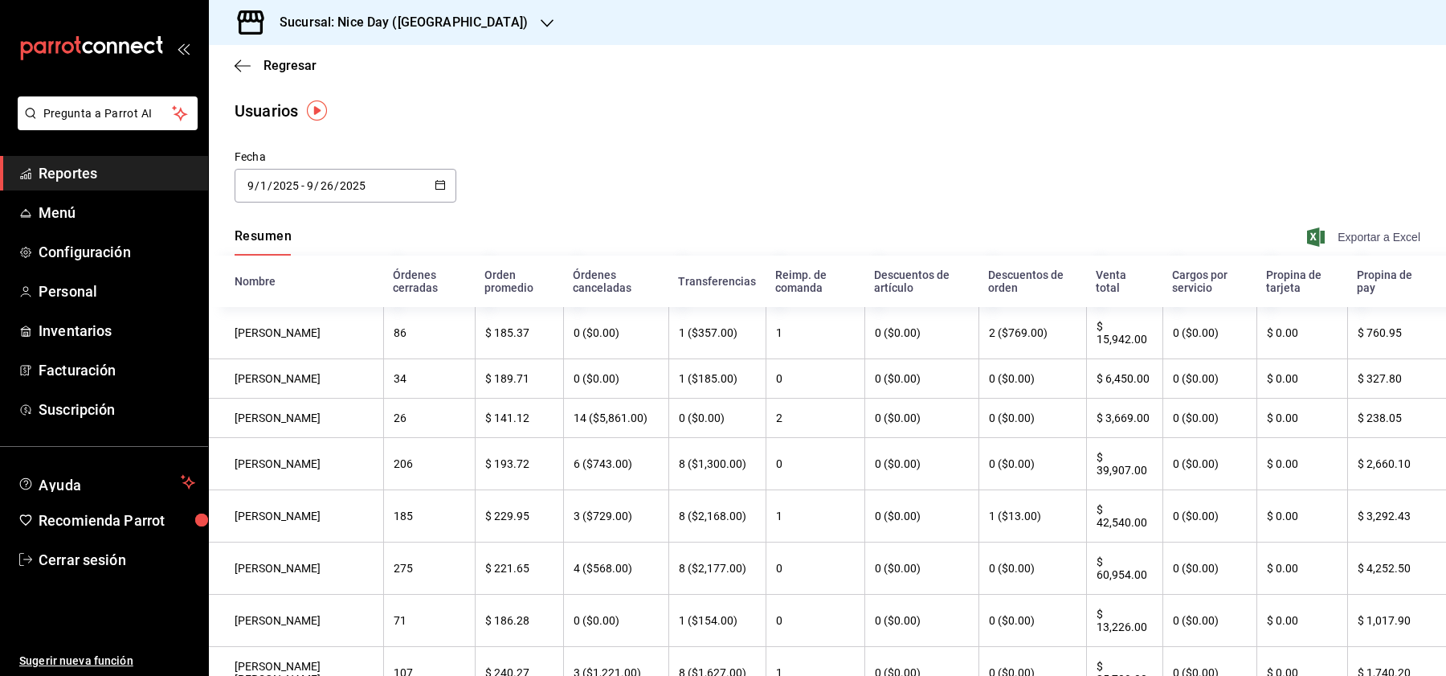
click at [1368, 236] on span "Exportar a Excel" at bounding box center [1365, 236] width 110 height 19
click at [60, 211] on span "Menú" at bounding box center [117, 213] width 157 height 22
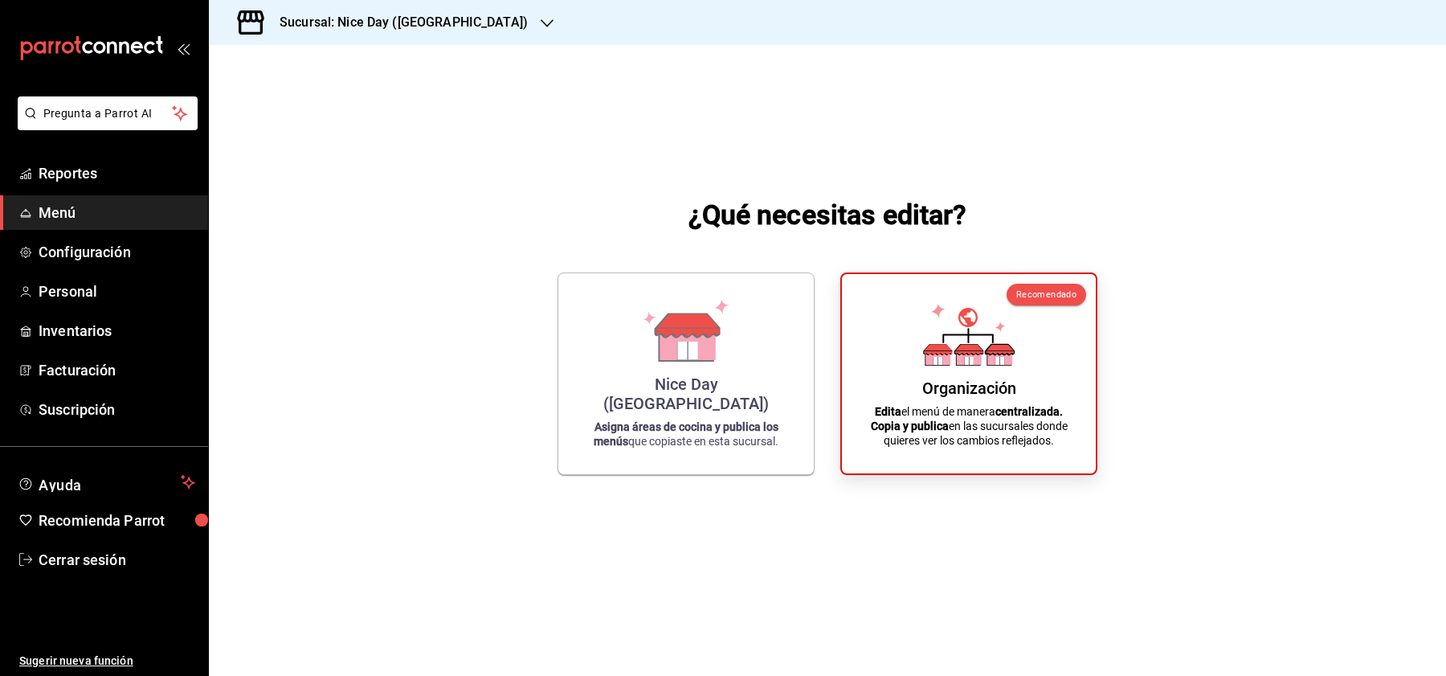
click at [100, 154] on li "Pregunta a Parrot AI" at bounding box center [103, 125] width 195 height 59
click at [103, 172] on span "Reportes" at bounding box center [117, 173] width 157 height 22
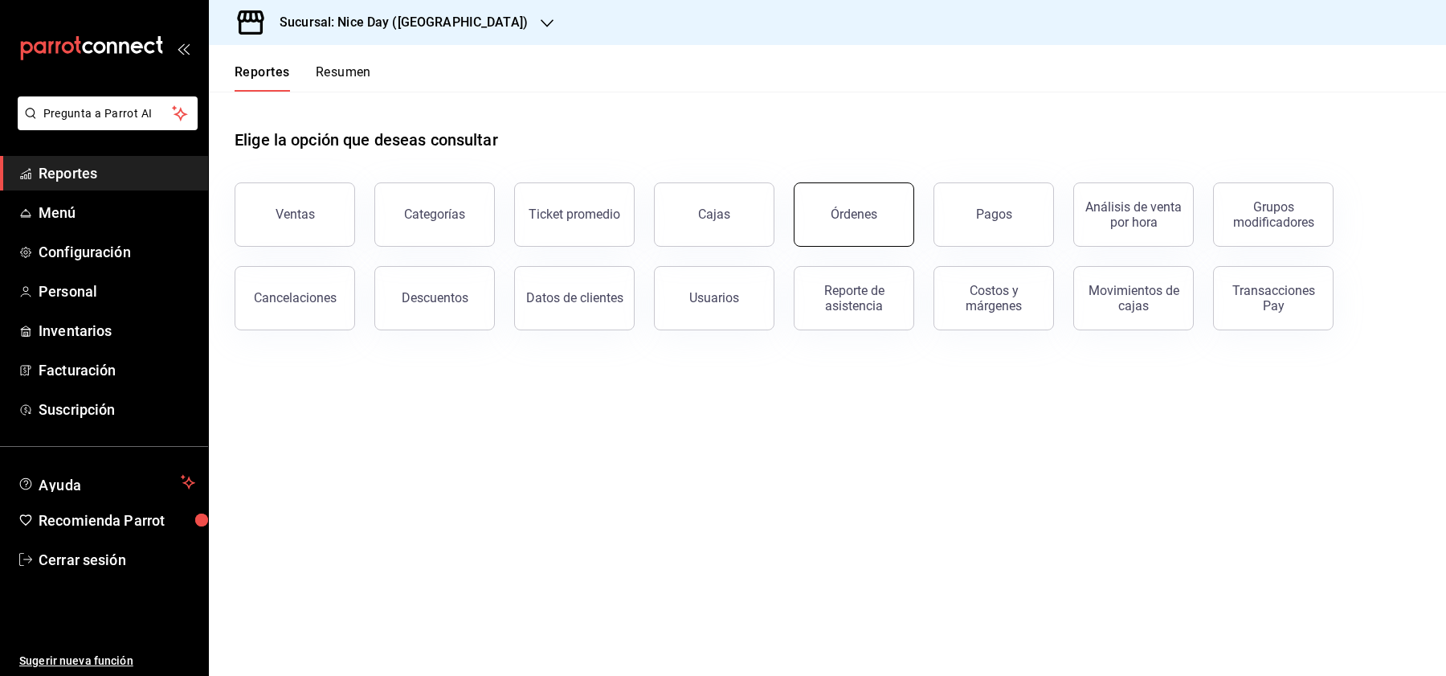
click at [858, 224] on button "Órdenes" at bounding box center [854, 214] width 121 height 64
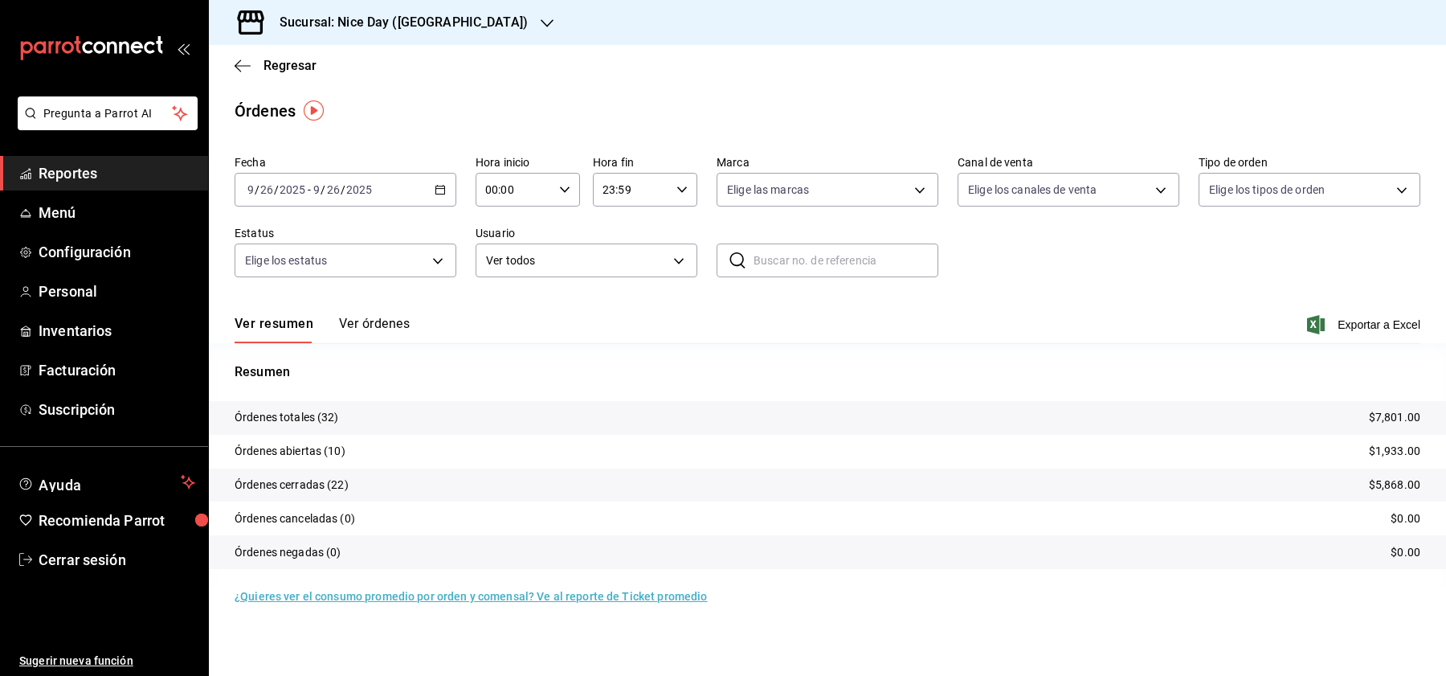
drag, startPoint x: 858, startPoint y: 224, endPoint x: 379, endPoint y: 334, distance: 491.3
click at [379, 334] on button "Ver órdenes" at bounding box center [374, 329] width 71 height 27
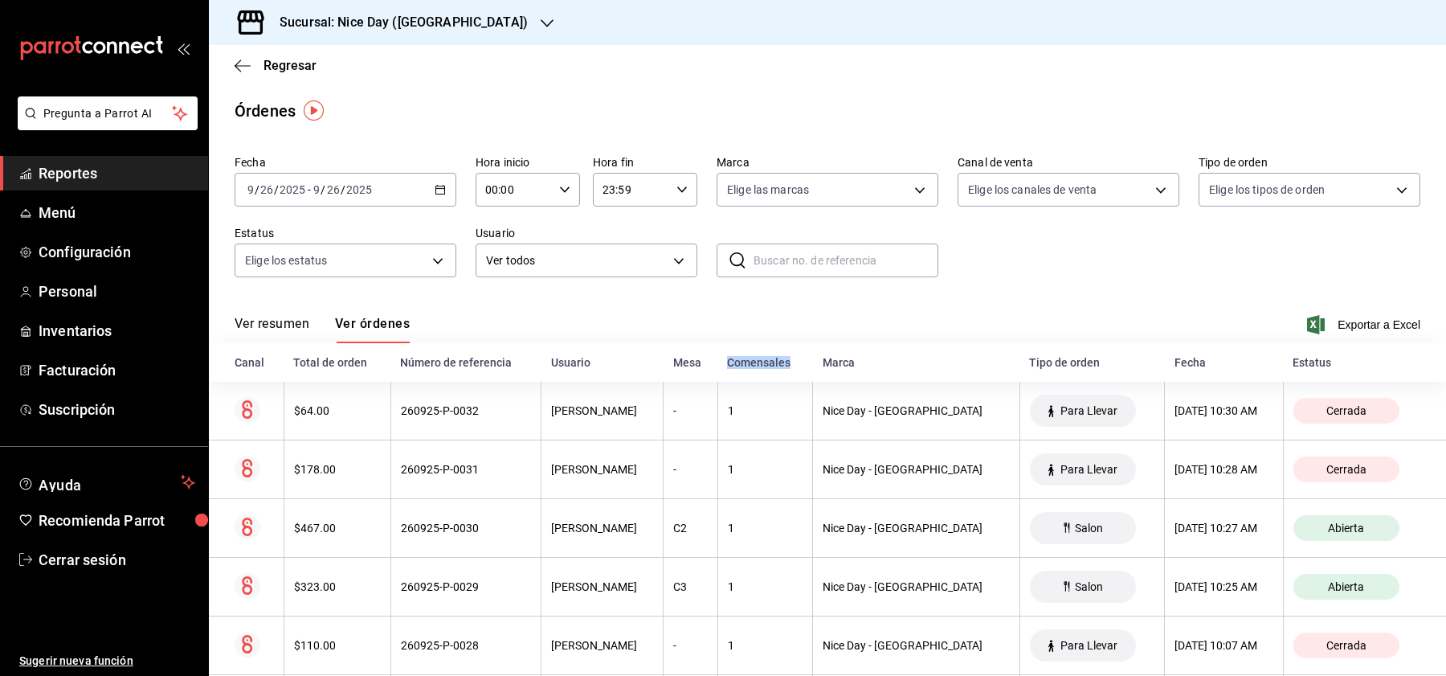
drag, startPoint x: 379, startPoint y: 334, endPoint x: 789, endPoint y: 381, distance: 412.4
click at [789, 381] on th "Comensales" at bounding box center [764, 362] width 95 height 39
